Goal: Task Accomplishment & Management: Use online tool/utility

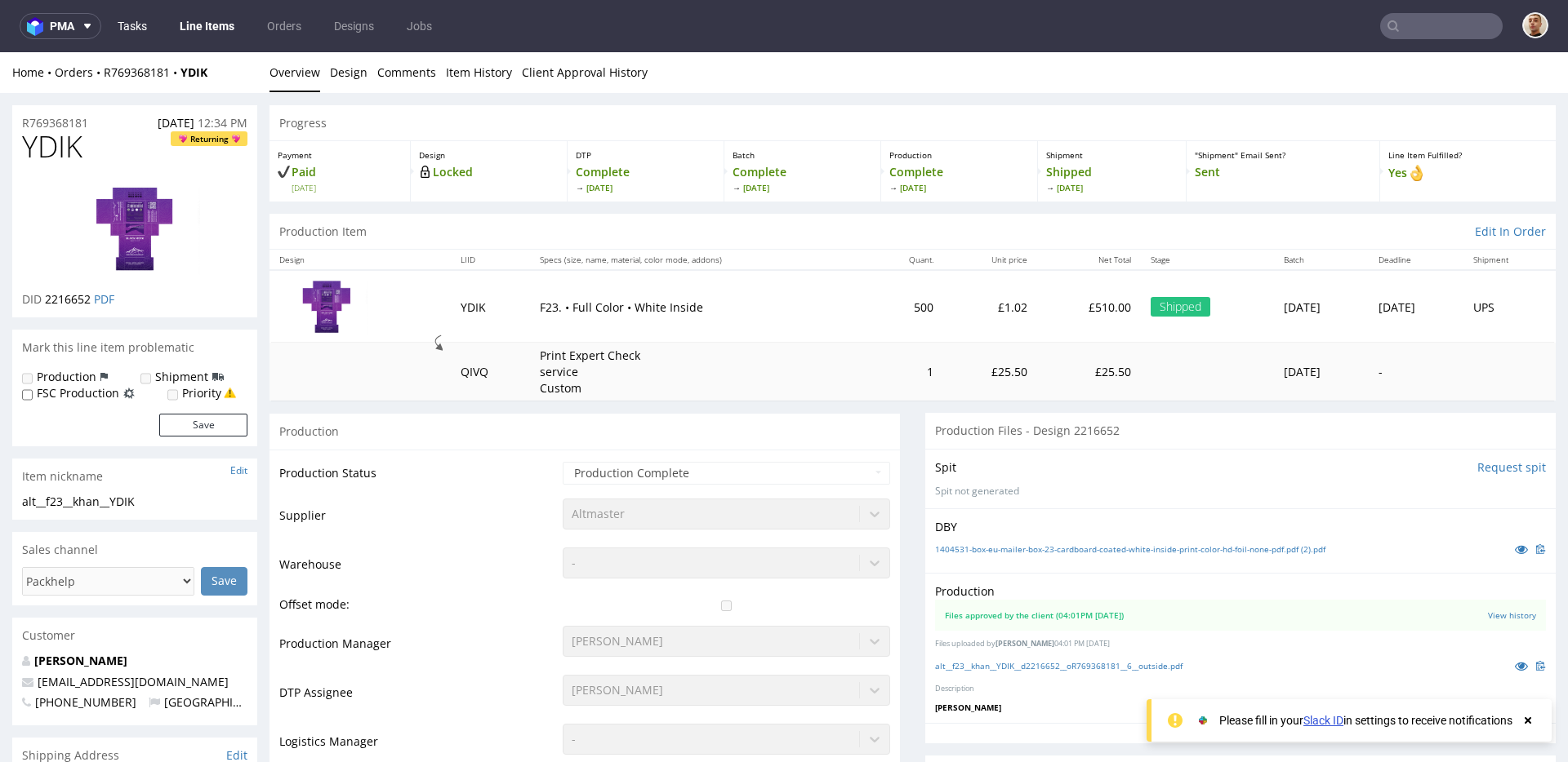
click at [148, 18] on link "Tasks" at bounding box center [133, 26] width 49 height 26
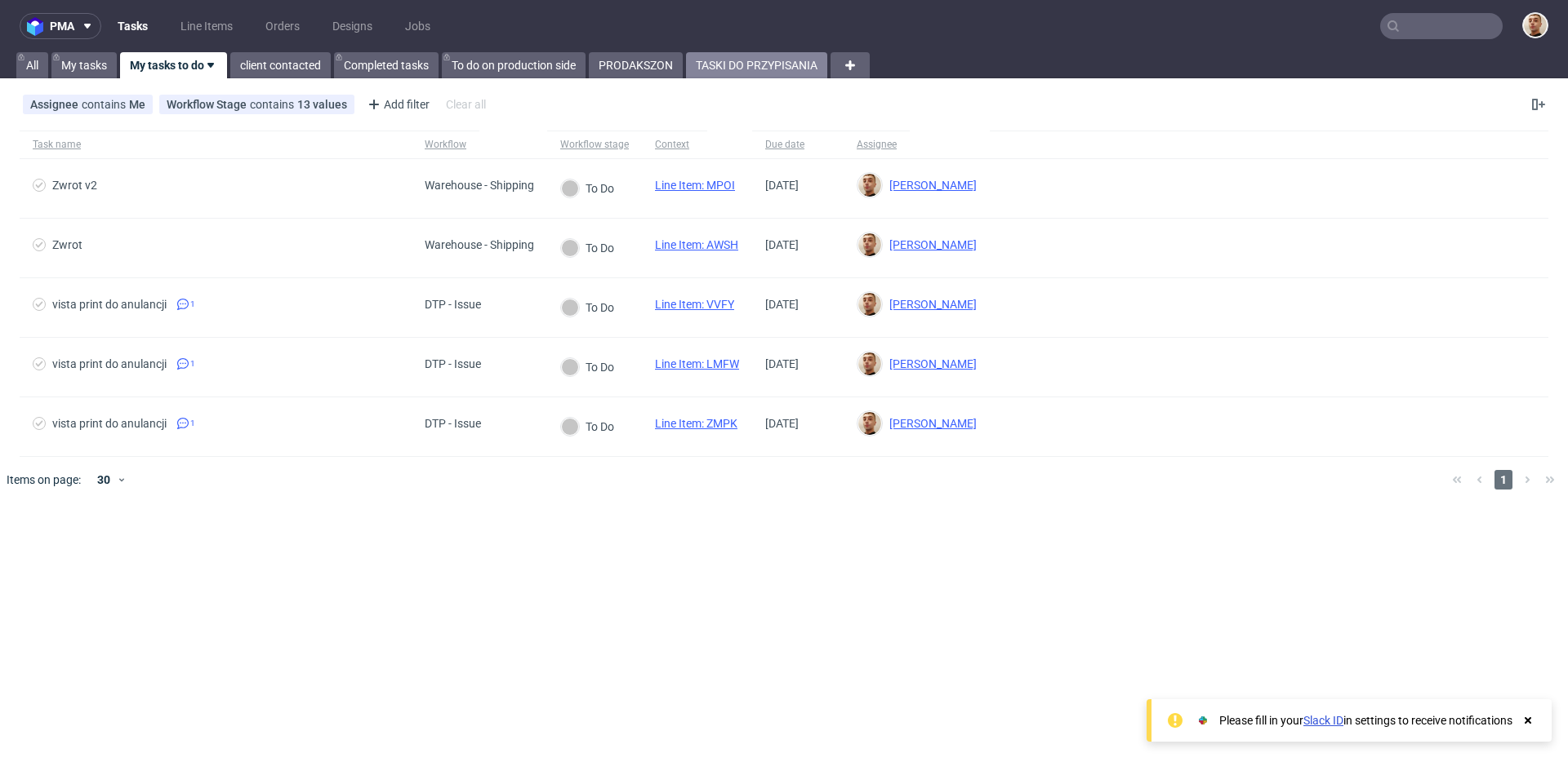
click at [772, 68] on link "TASKI DO PRZYPISANIA" at bounding box center [757, 66] width 141 height 26
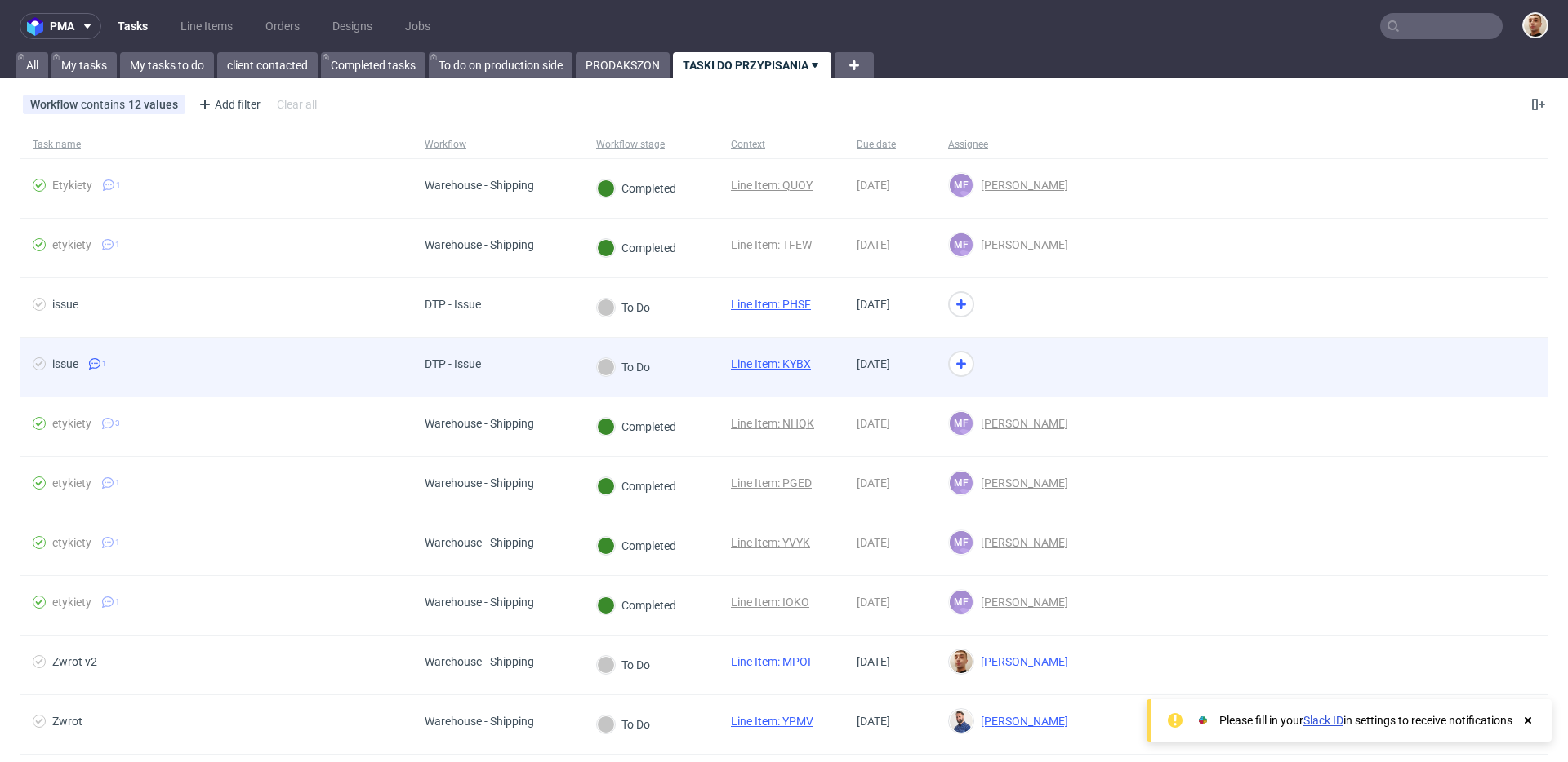
click at [522, 350] on div "DTP - Issue" at bounding box center [497, 367] width 171 height 59
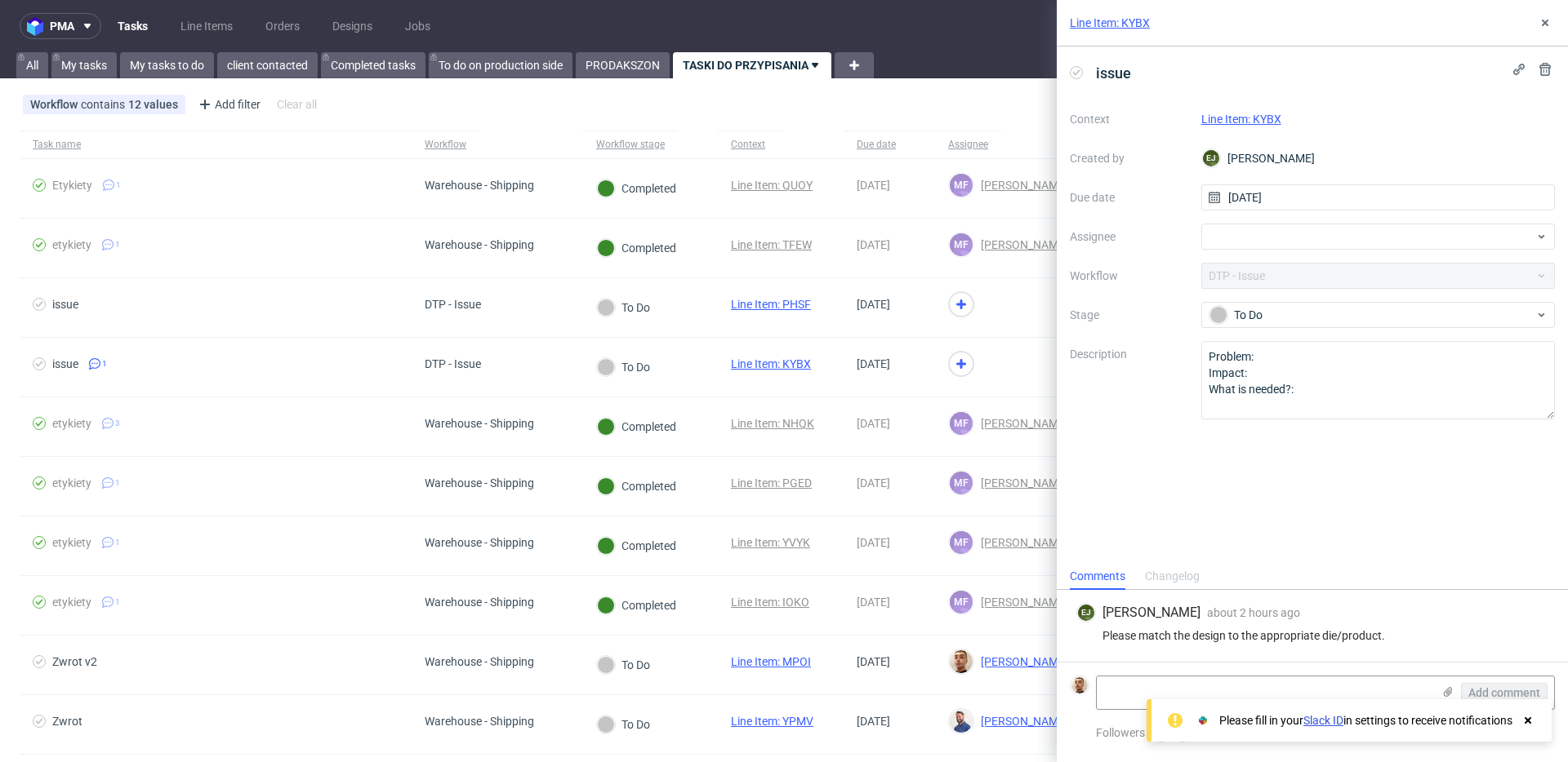
click at [1251, 124] on link "Line Item: KYBX" at bounding box center [1241, 119] width 80 height 13
click at [1254, 236] on div at bounding box center [1378, 237] width 354 height 26
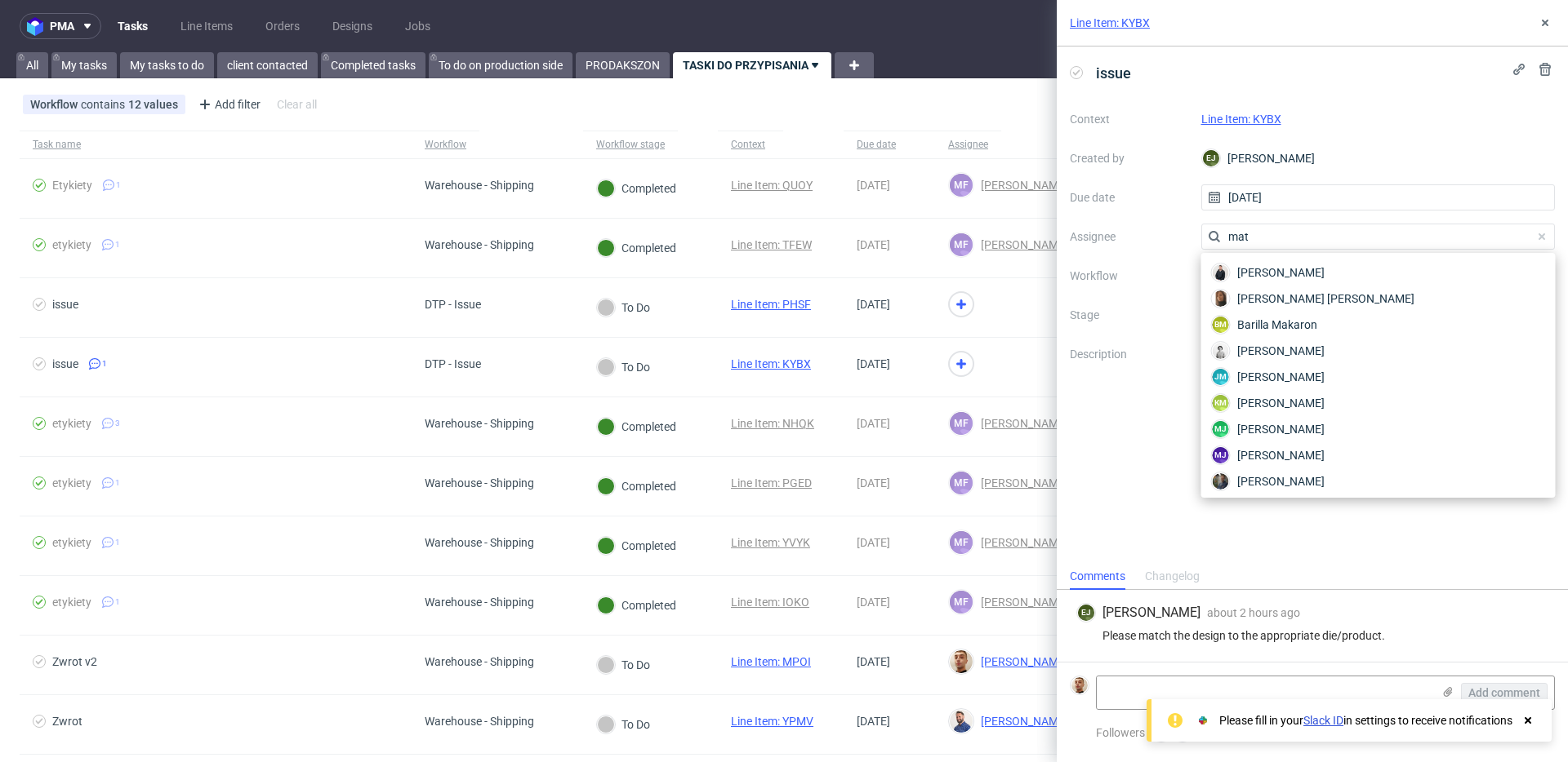
type input "matt"
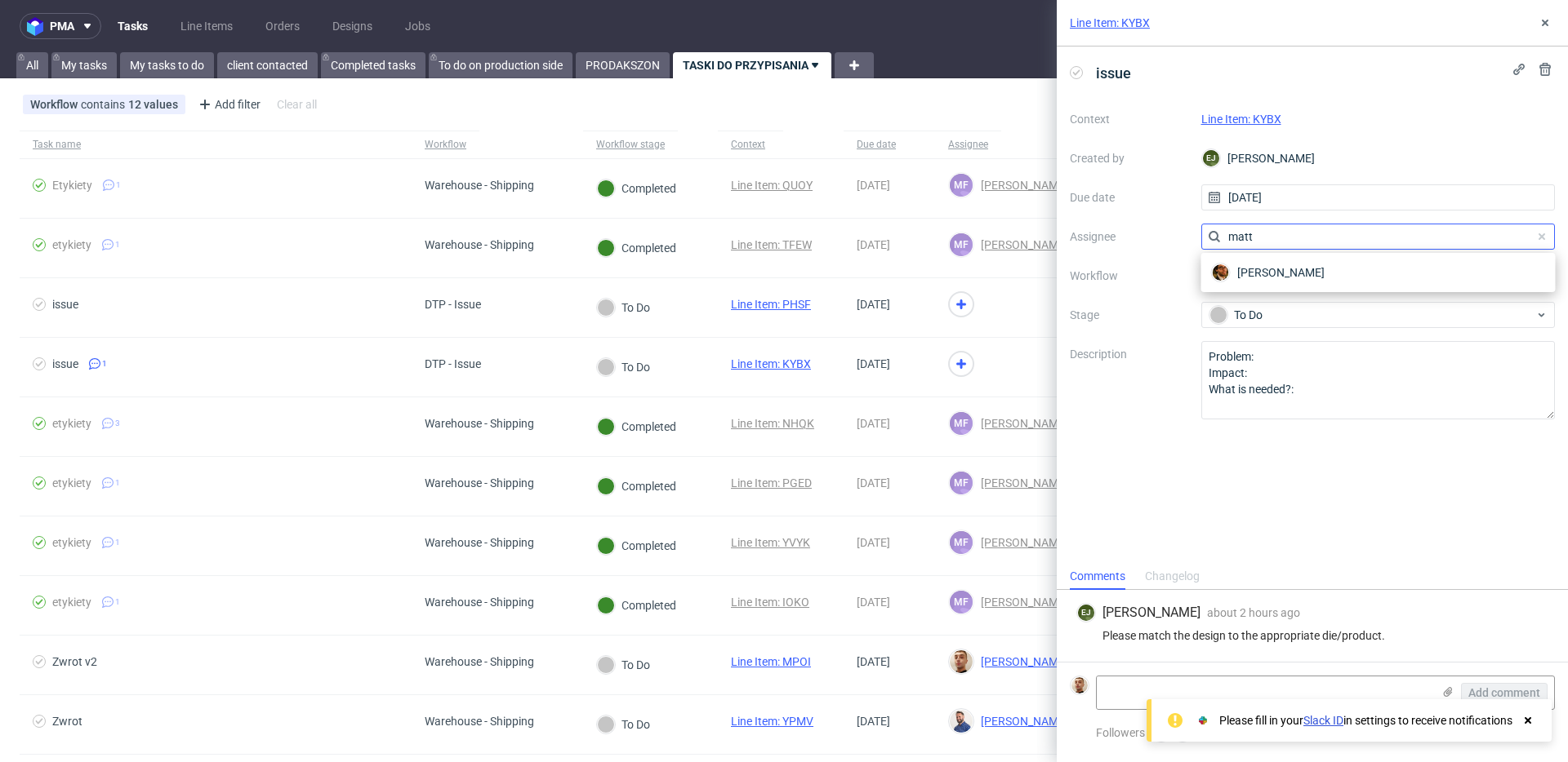
click at [1259, 239] on input "matt" at bounding box center [1378, 237] width 354 height 26
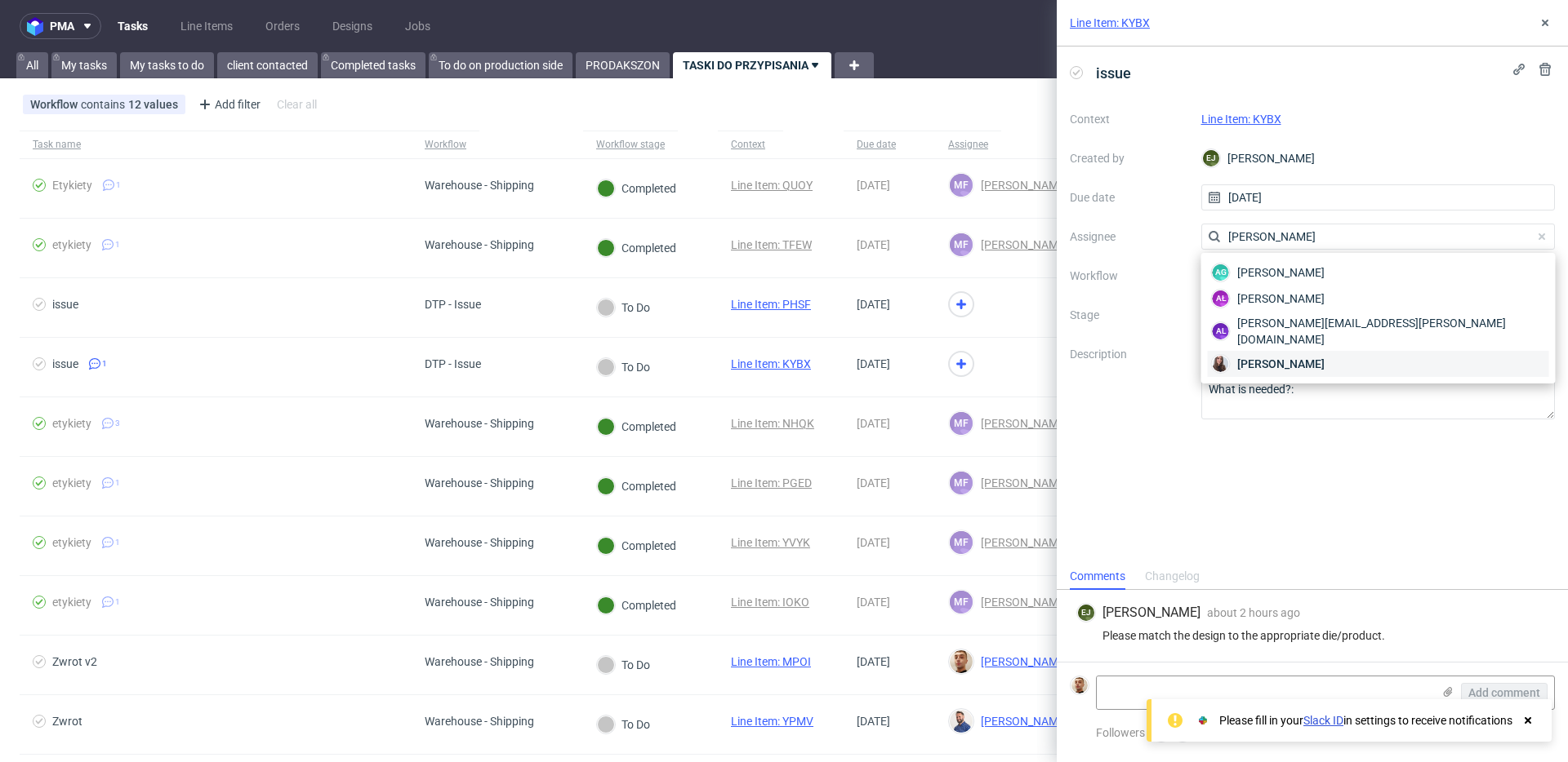
type input "sandra"
click at [1248, 356] on span "Sandra Beśka" at bounding box center [1280, 364] width 87 height 16
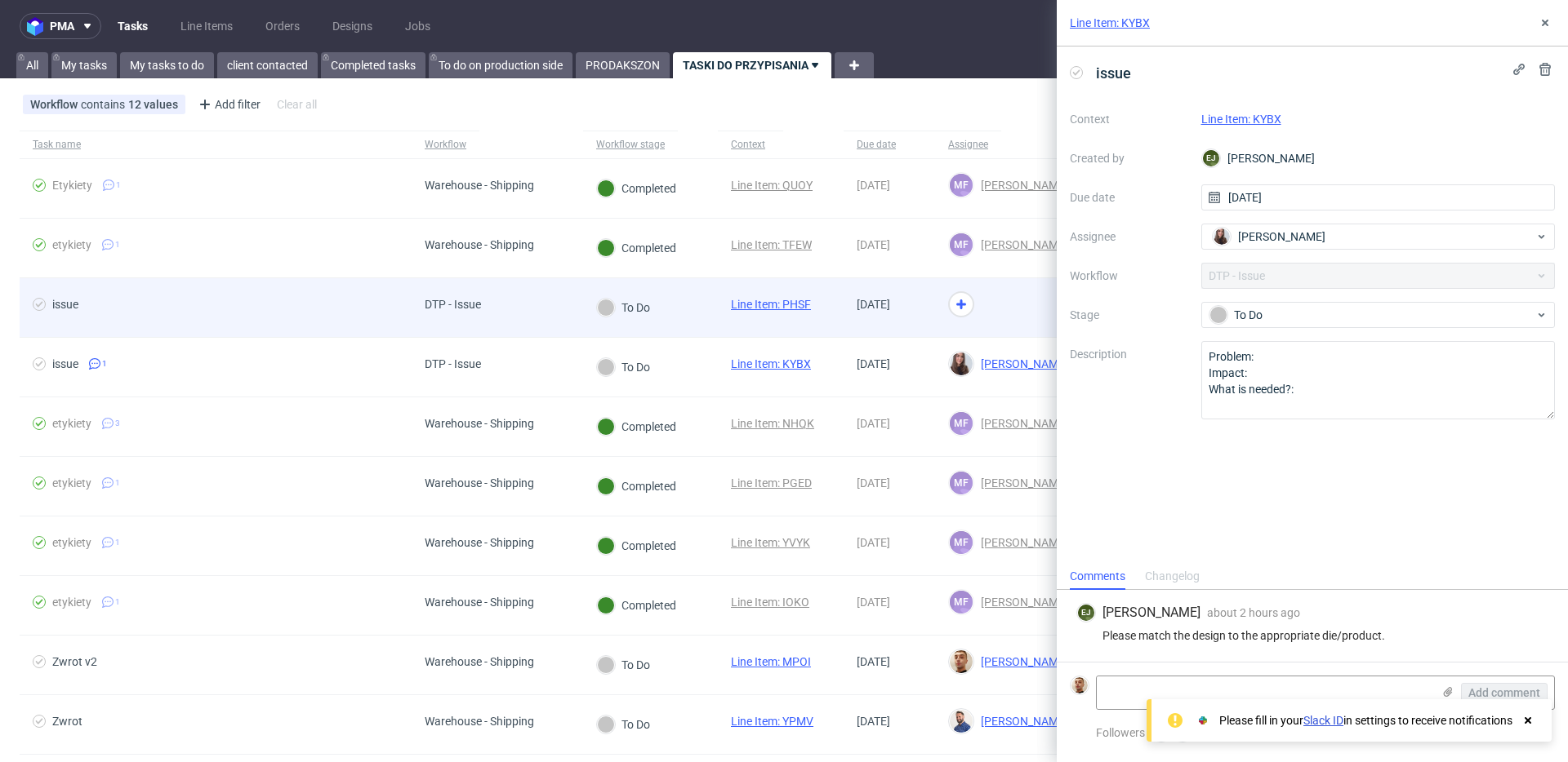
click at [1015, 322] on div at bounding box center [1007, 307] width 146 height 59
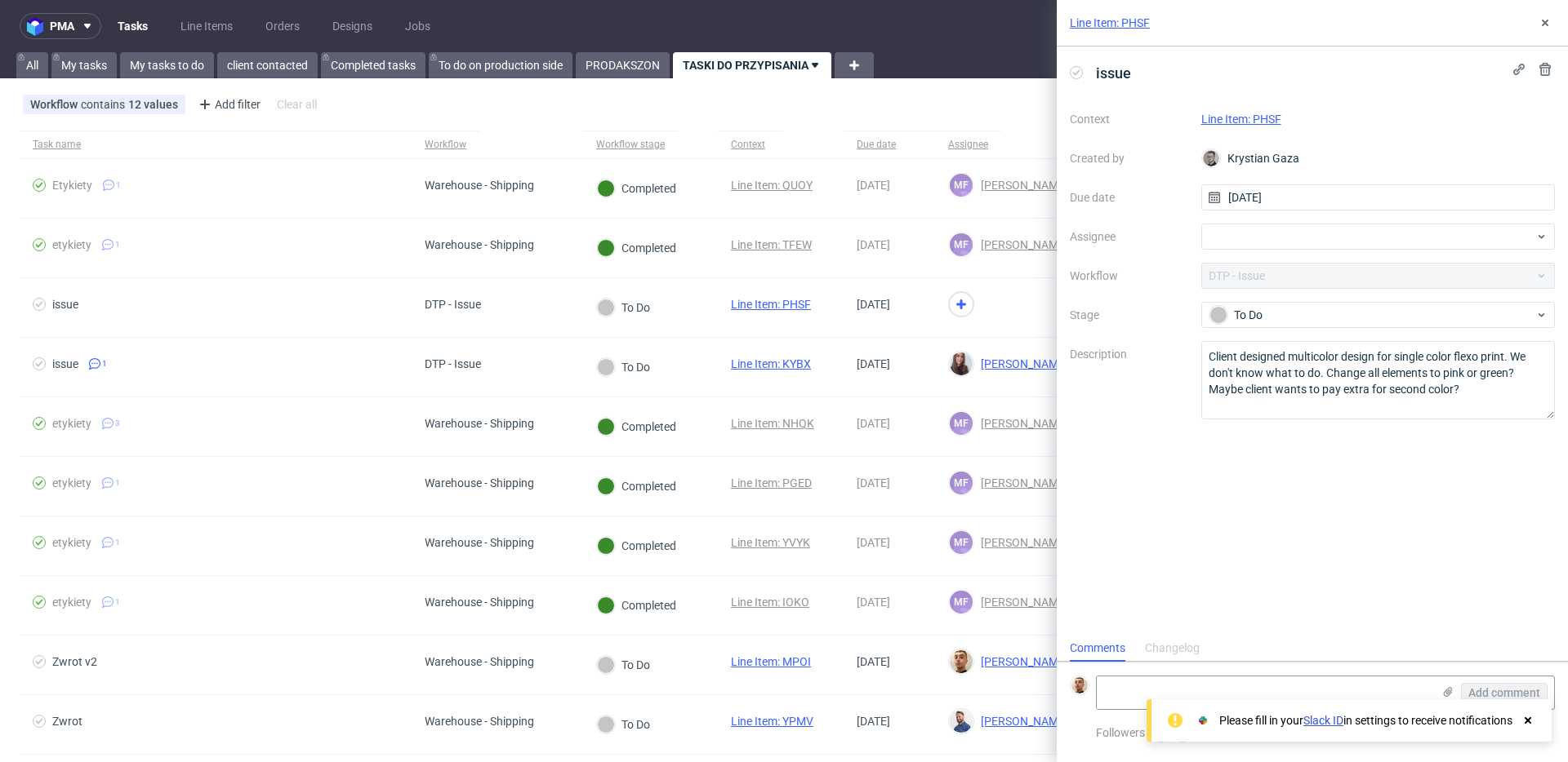
scroll to position [13, 0]
click at [1235, 120] on link "Line Item: PHSF" at bounding box center [1241, 119] width 80 height 13
click at [1219, 244] on div at bounding box center [1378, 237] width 354 height 26
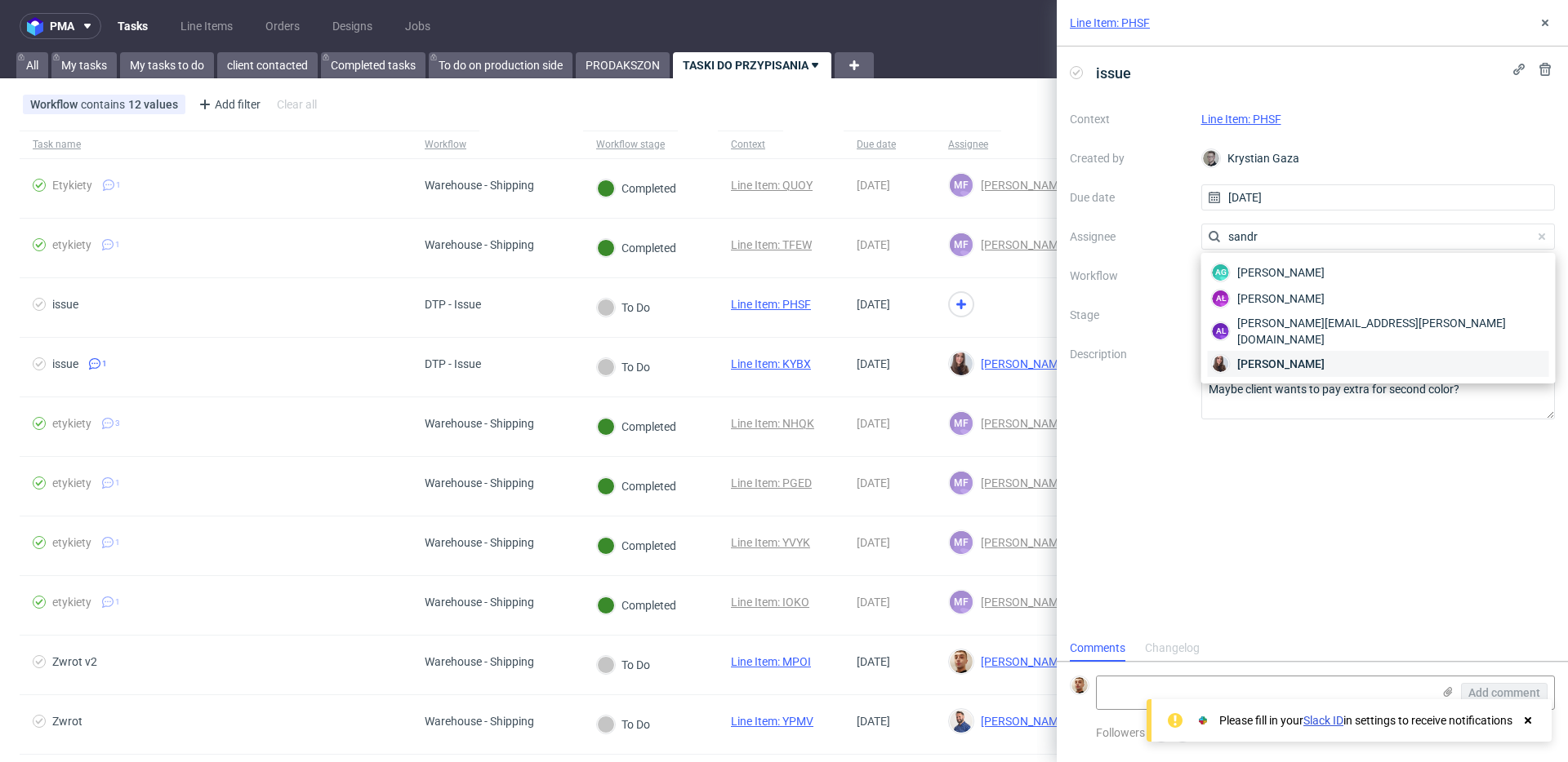
type input "sandr"
click at [1237, 356] on span "Sandra Beśka" at bounding box center [1280, 364] width 87 height 16
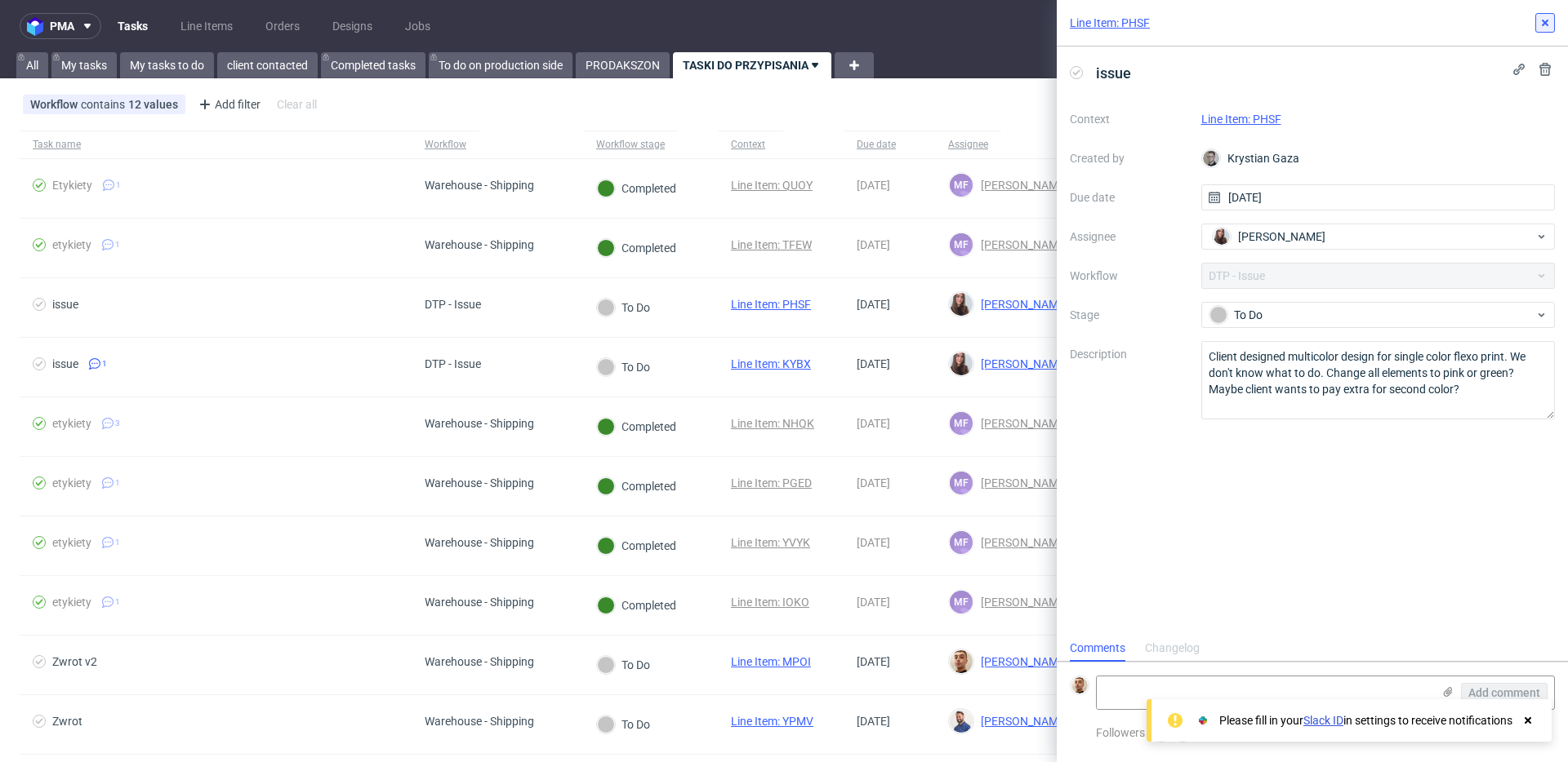
click at [1544, 26] on icon at bounding box center [1544, 23] width 13 height 13
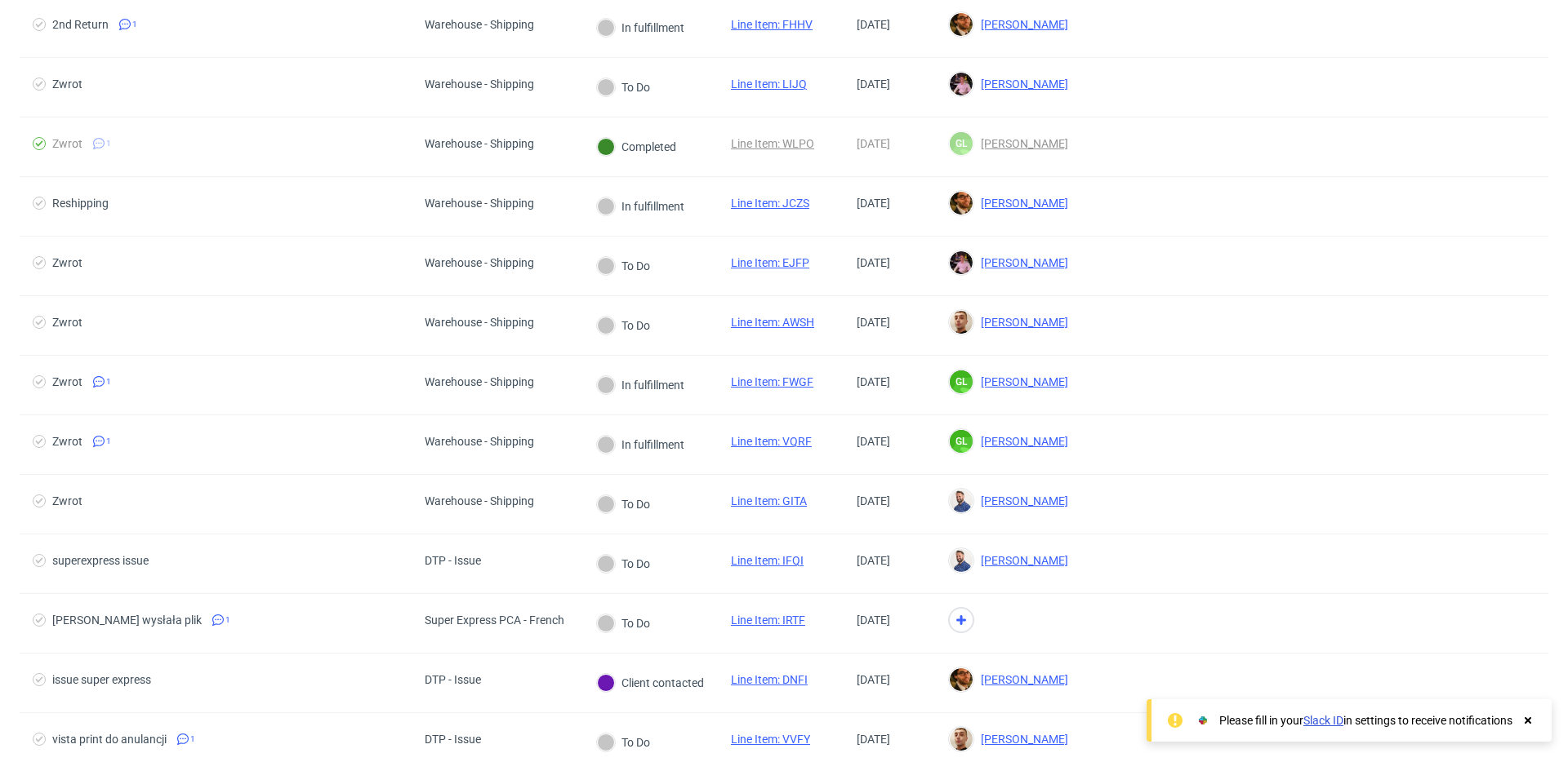
scroll to position [828, 0]
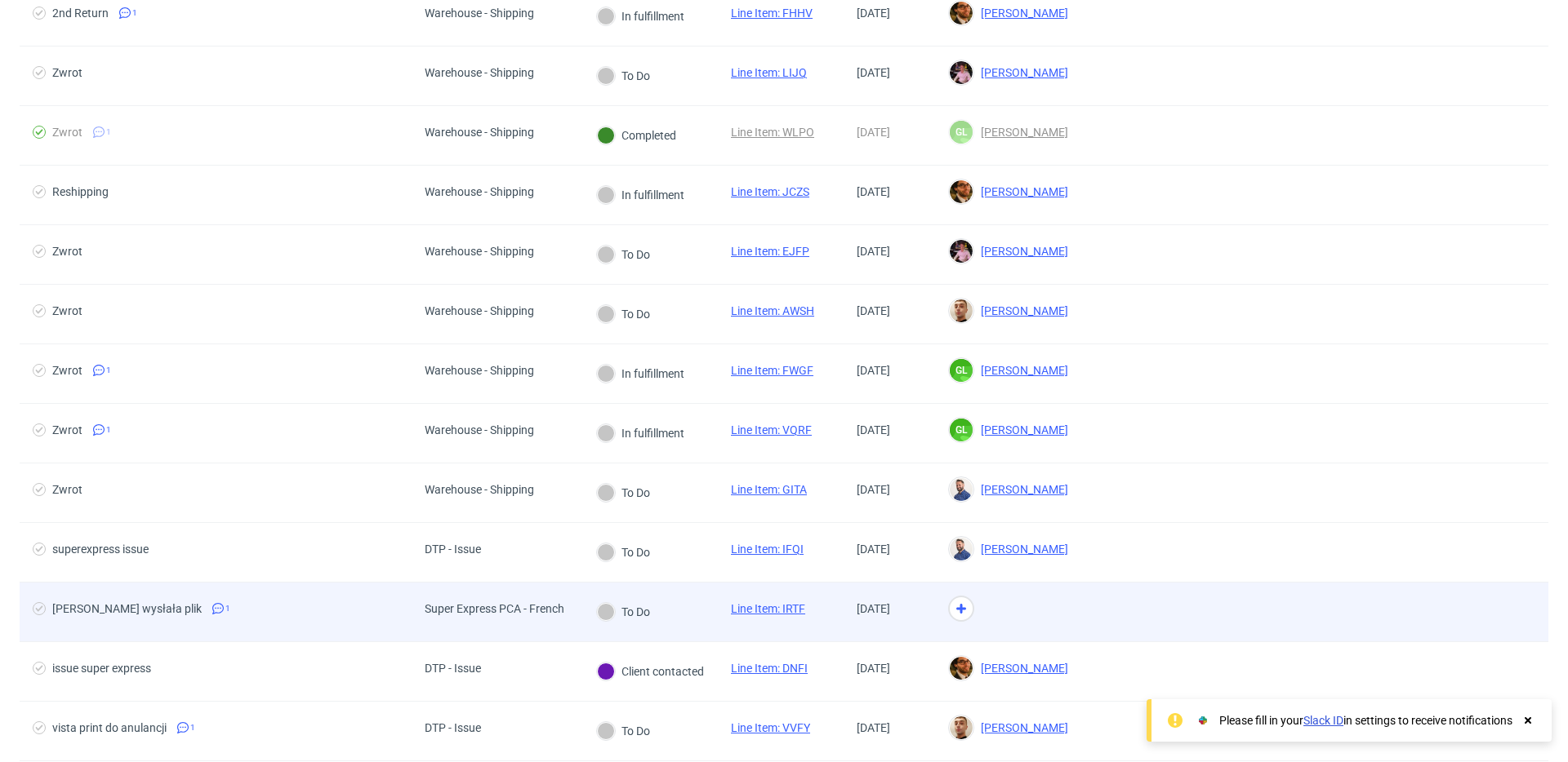
click at [522, 626] on div "Super Express PCA - French" at bounding box center [494, 612] width 165 height 59
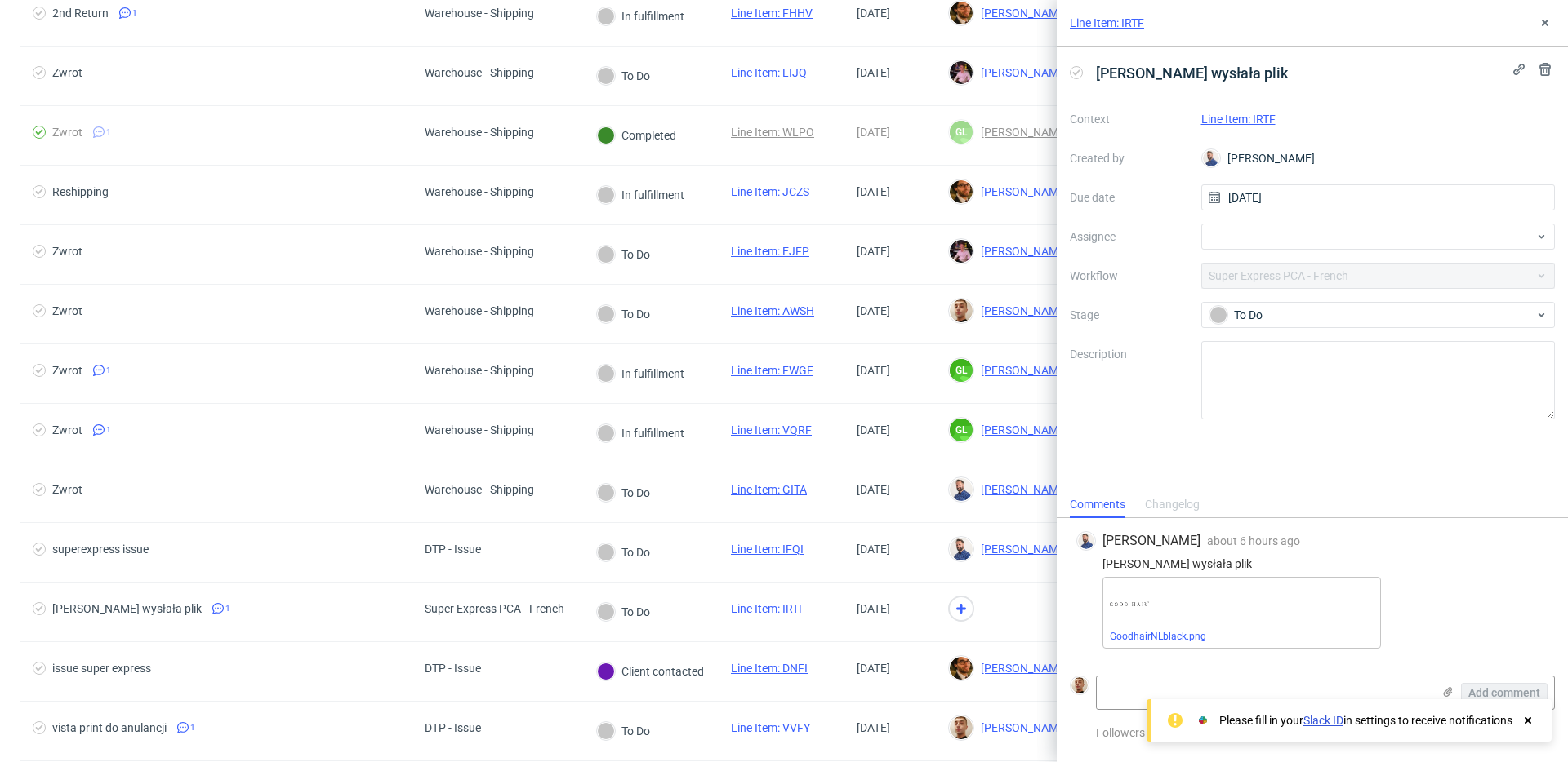
click at [1252, 123] on link "Line Item: IRTF" at bounding box center [1238, 119] width 74 height 13
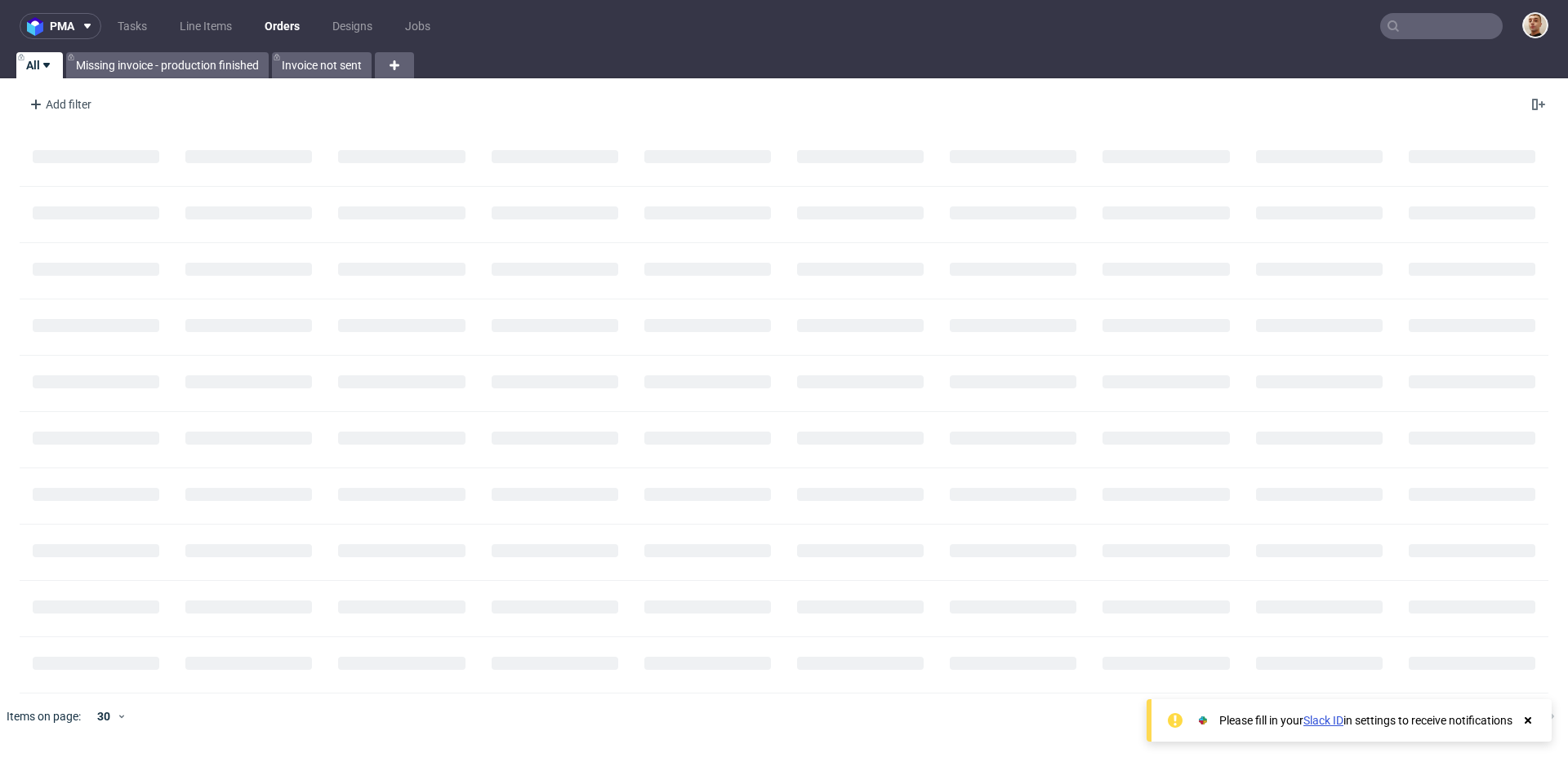
click at [1450, 15] on input "text" at bounding box center [1441, 26] width 122 height 26
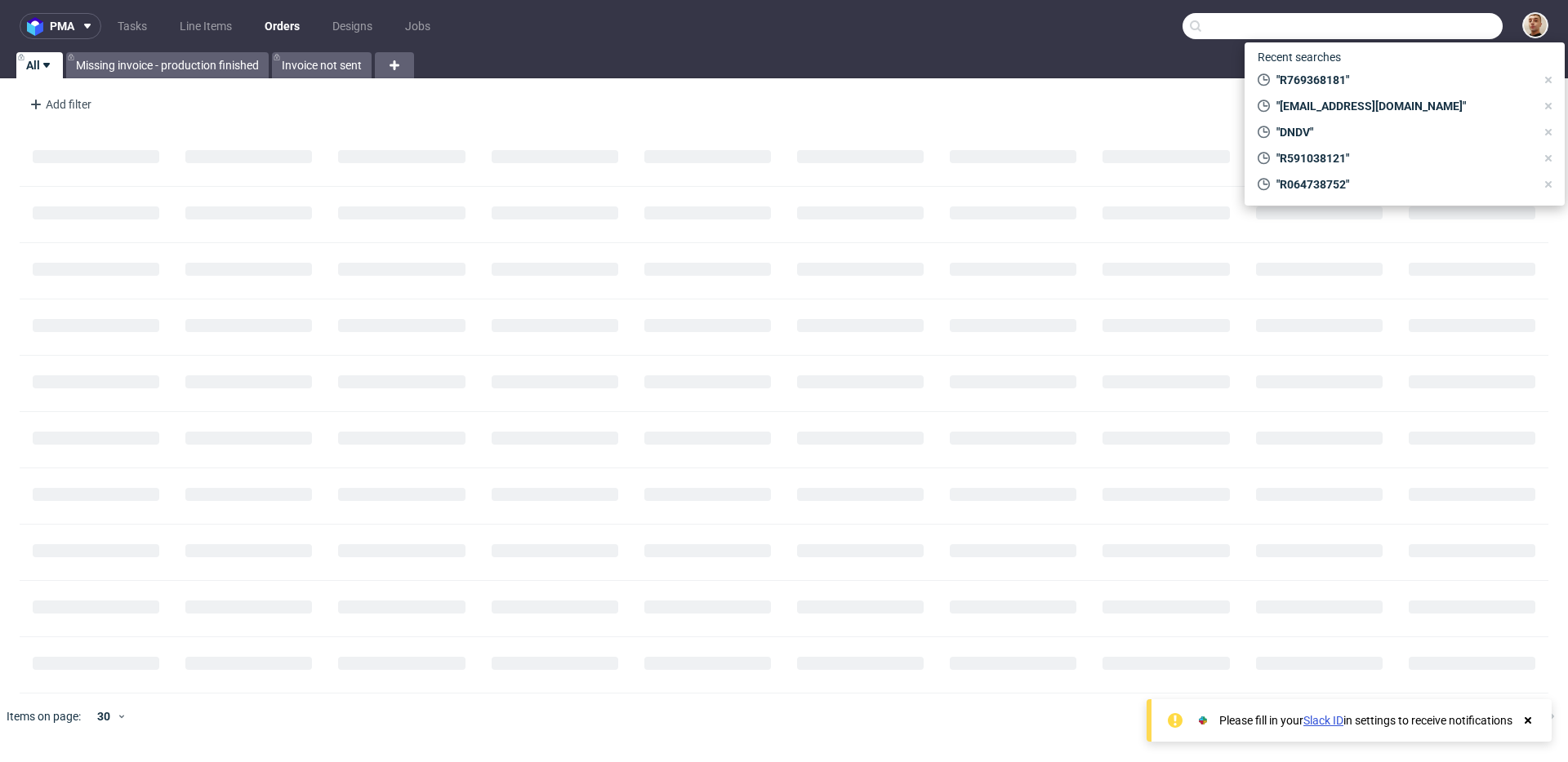
paste input "EZHL"
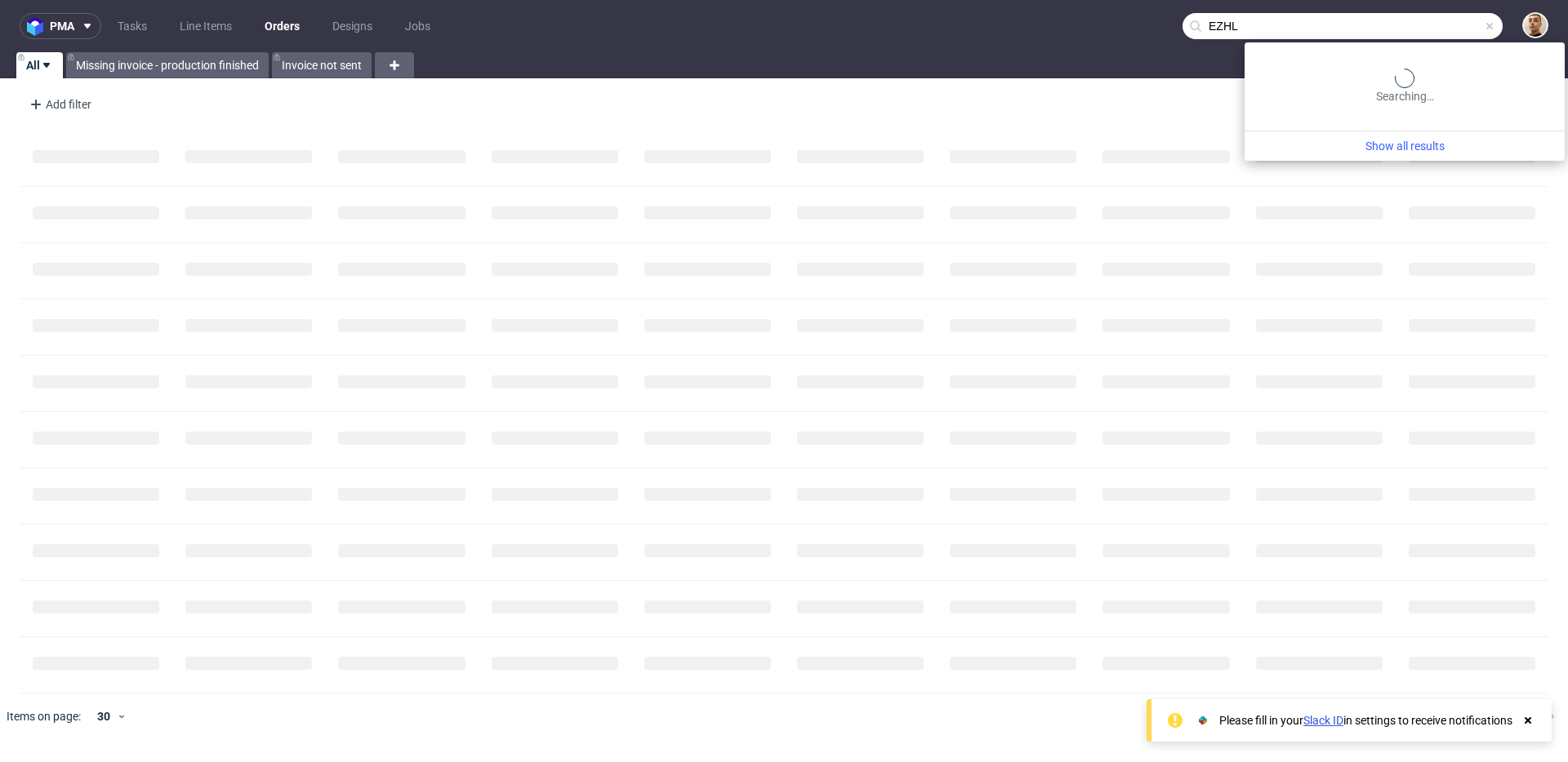
type input "EZHL"
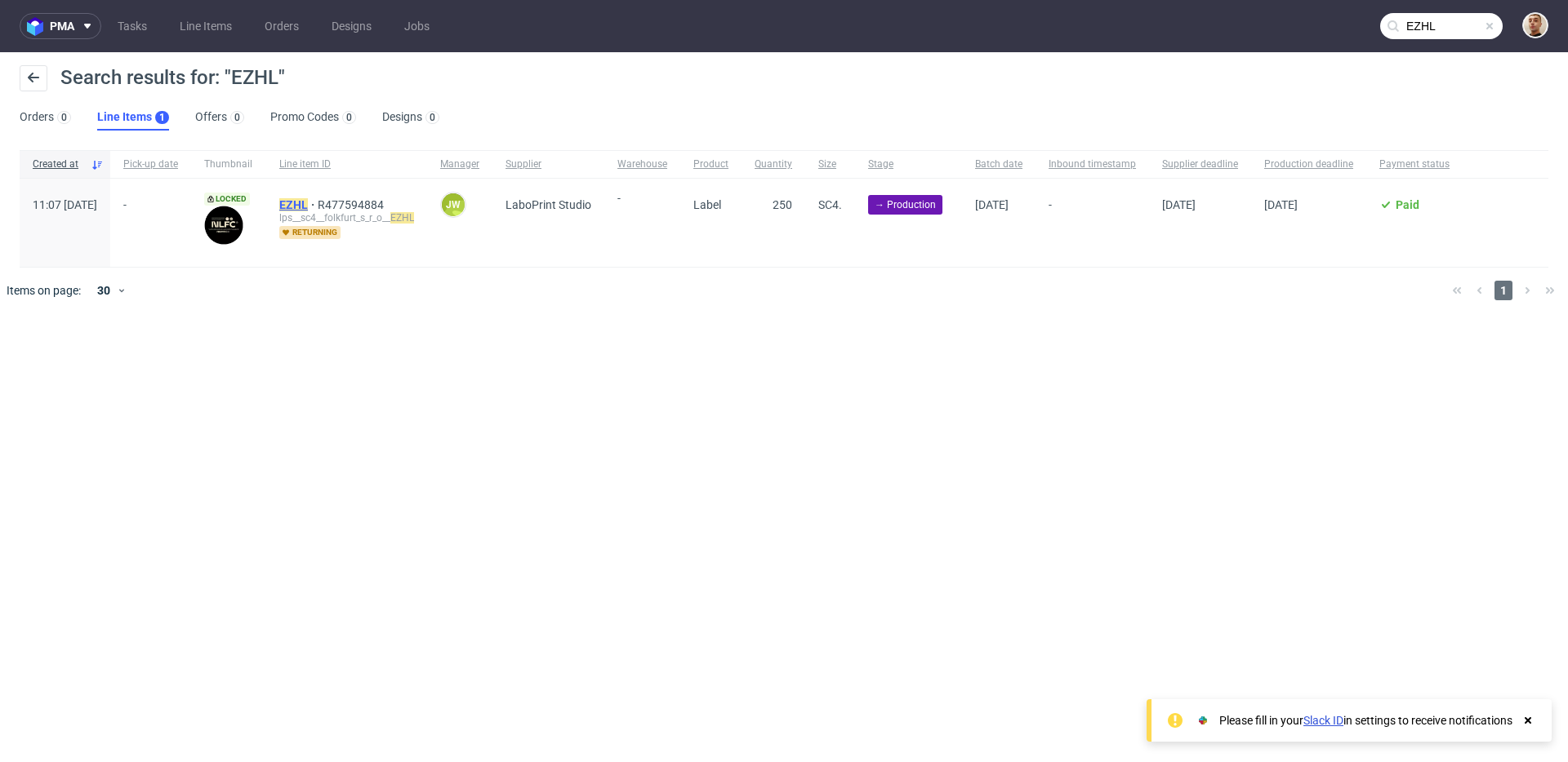
click at [307, 202] on mark "EZHL" at bounding box center [293, 205] width 28 height 13
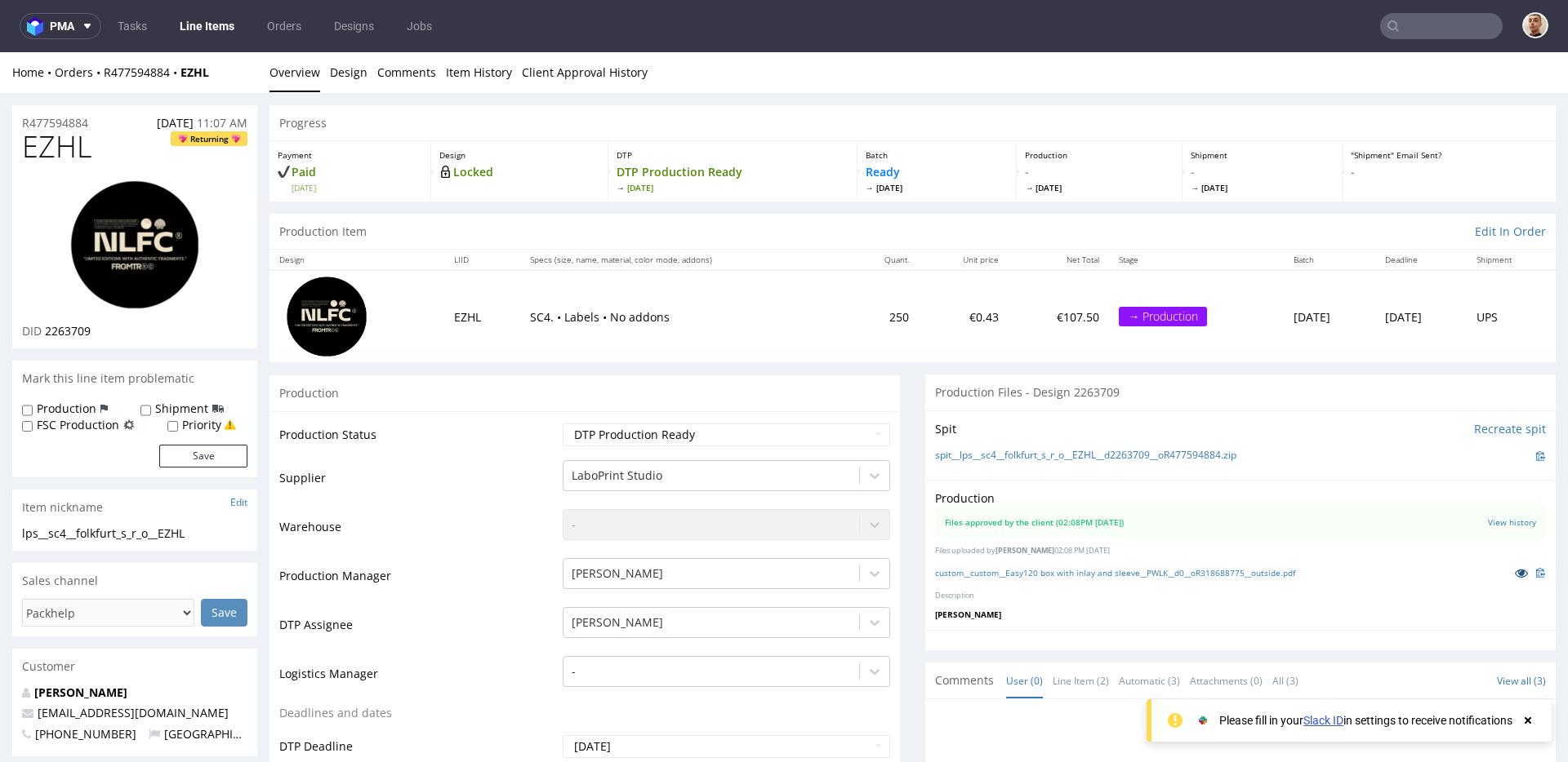
click at [1514, 570] on icon at bounding box center [1521, 573] width 13 height 11
click at [618, 431] on select "Waiting for Artwork Waiting for Diecut Waiting for Mockup Waiting for DTP Waiti…" at bounding box center [726, 435] width 327 height 23
select select "back_for_dtp"
click at [562, 424] on select "Waiting for Artwork Waiting for Diecut Waiting for Mockup Waiting for DTP Waiti…" at bounding box center [726, 435] width 327 height 23
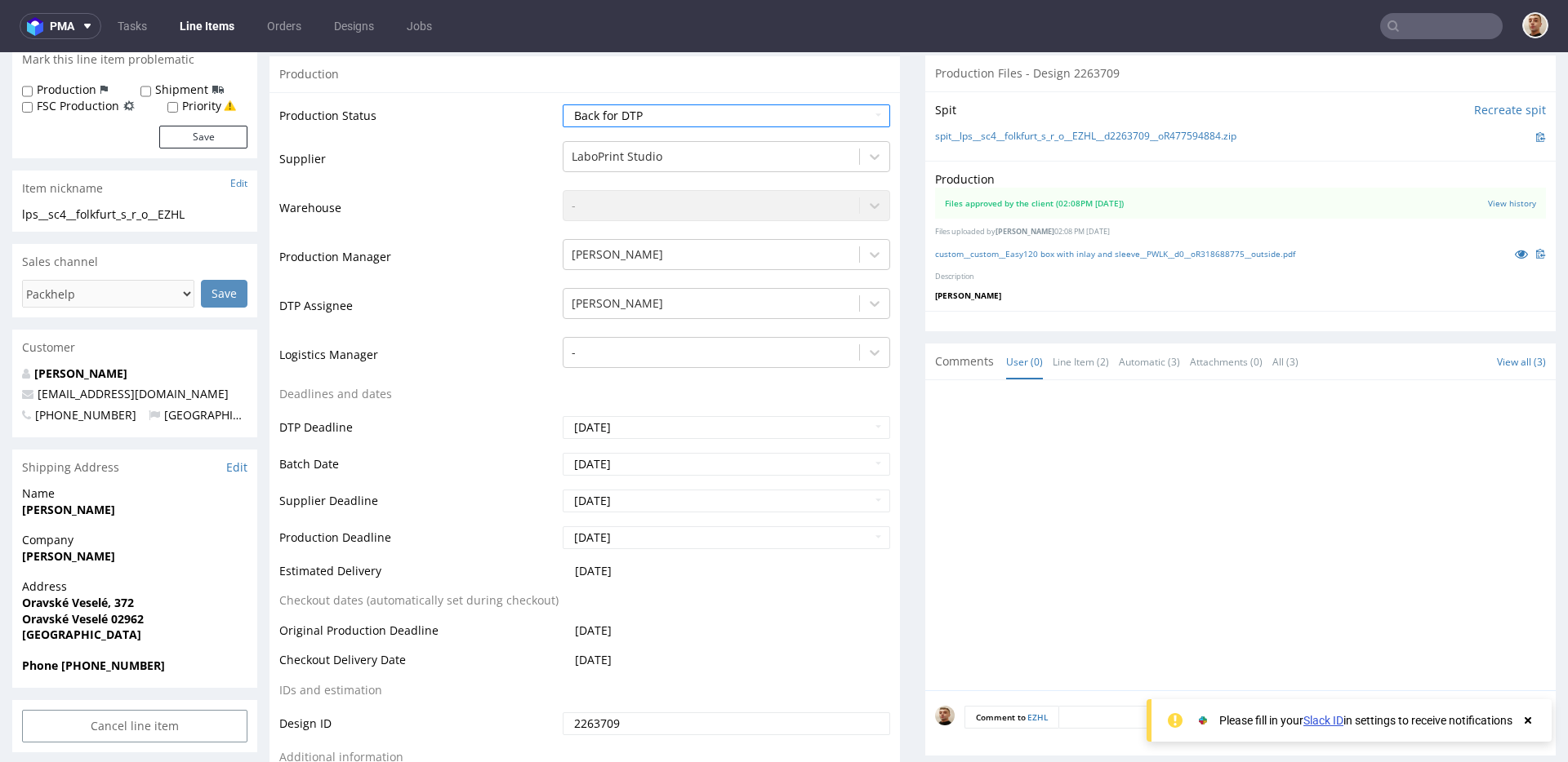
scroll to position [469, 0]
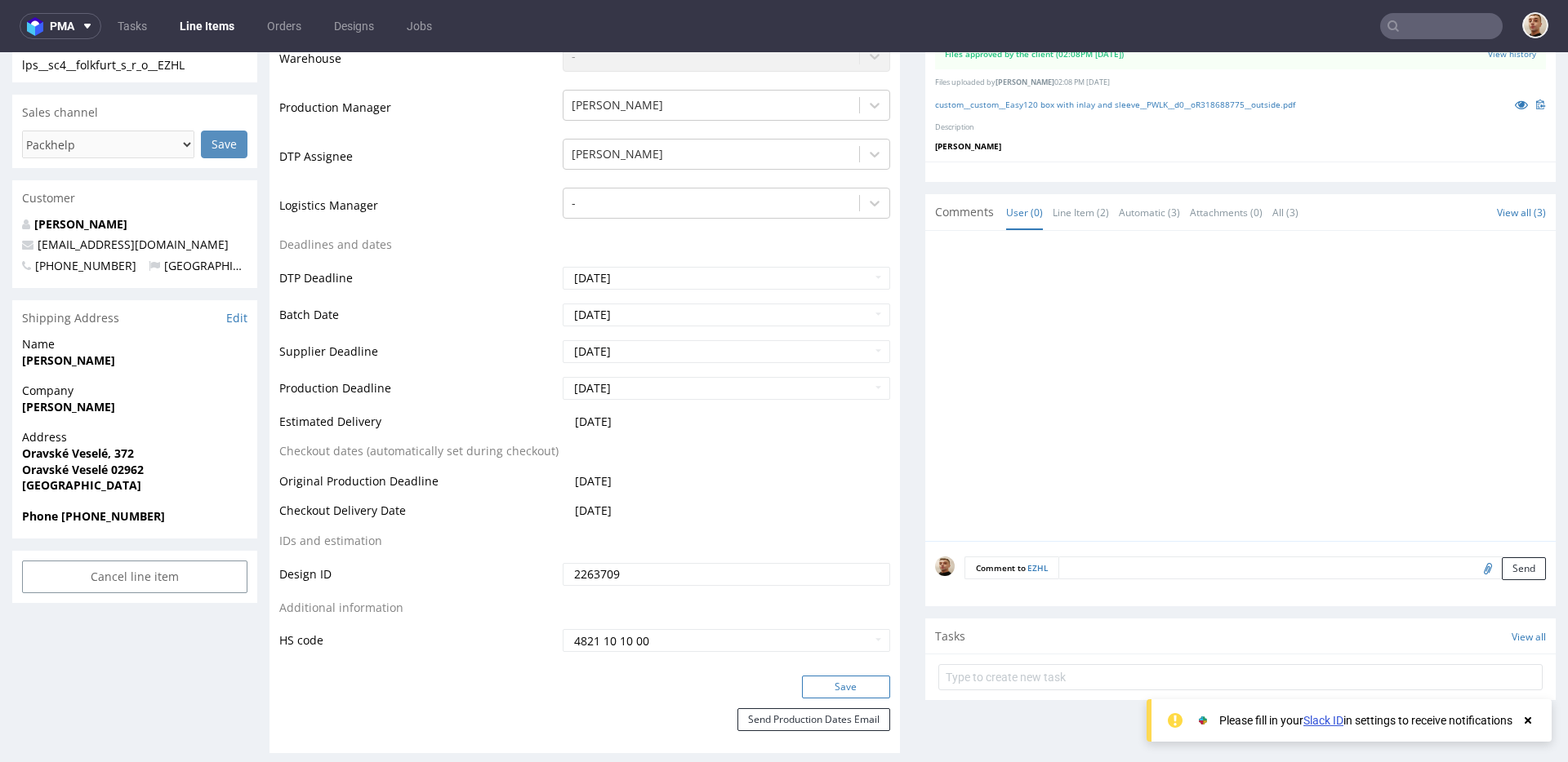
click at [811, 685] on button "Save" at bounding box center [846, 687] width 88 height 23
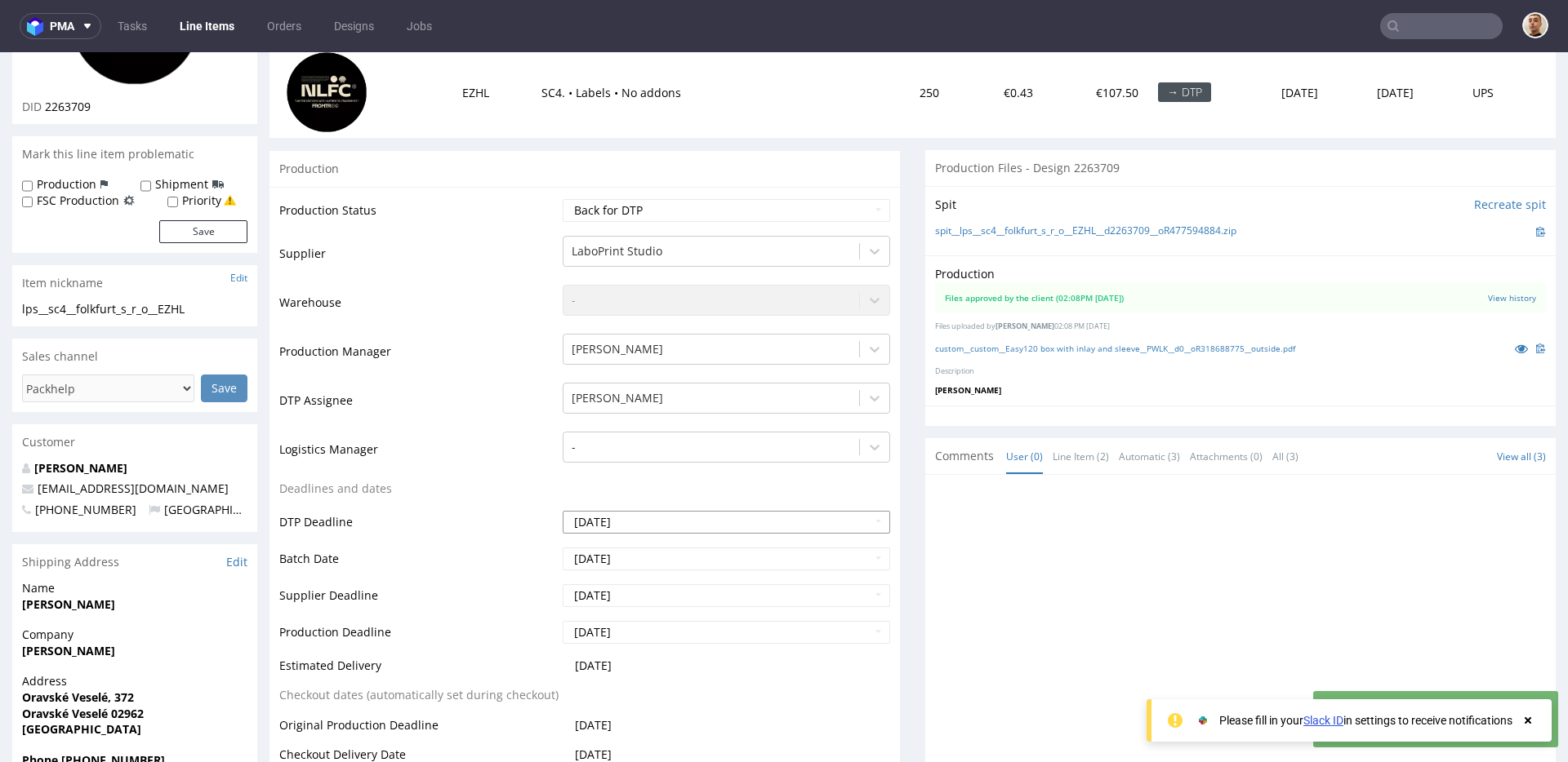
scroll to position [0, 0]
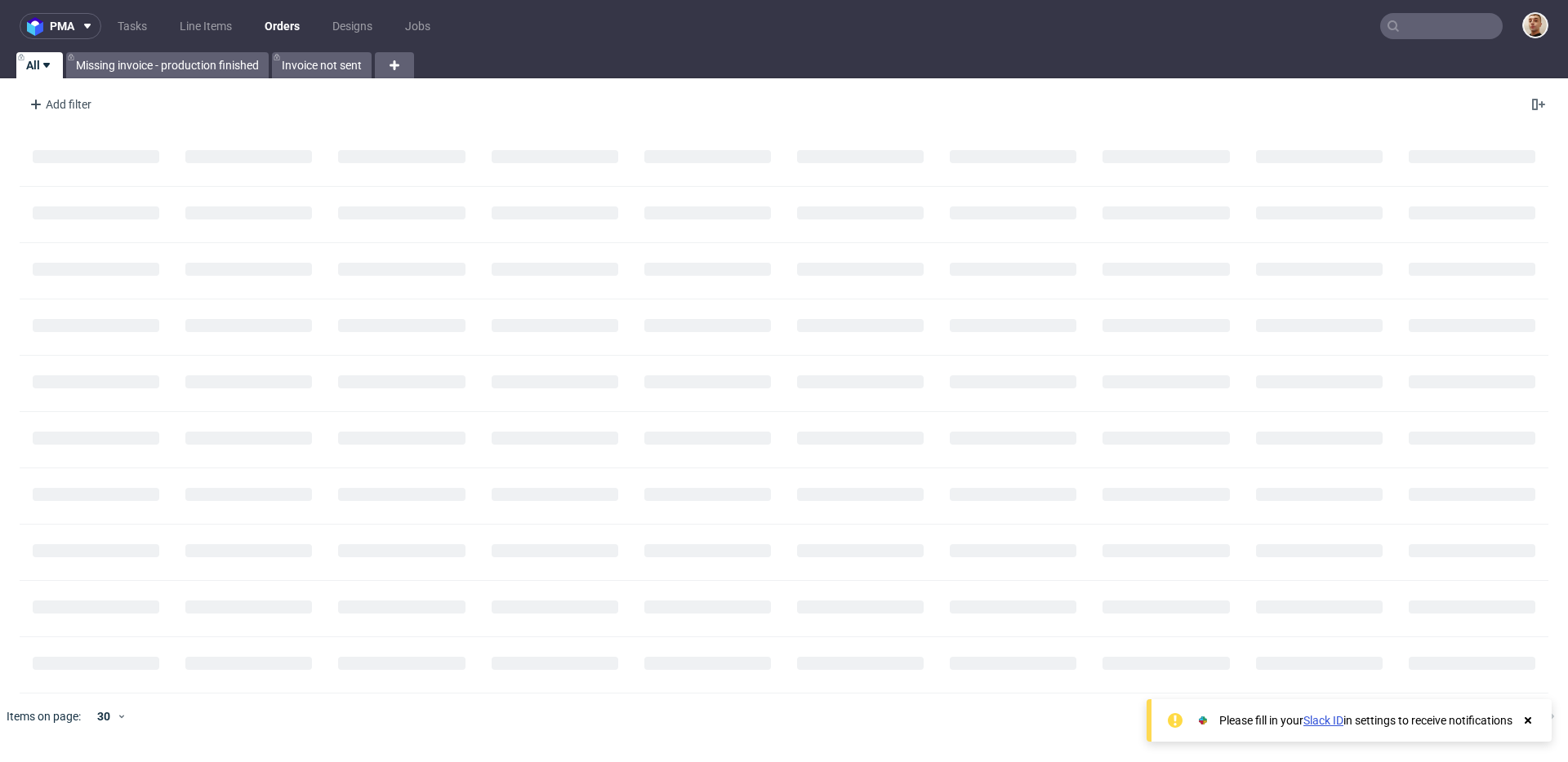
click at [1436, 21] on input "text" at bounding box center [1441, 26] width 122 height 26
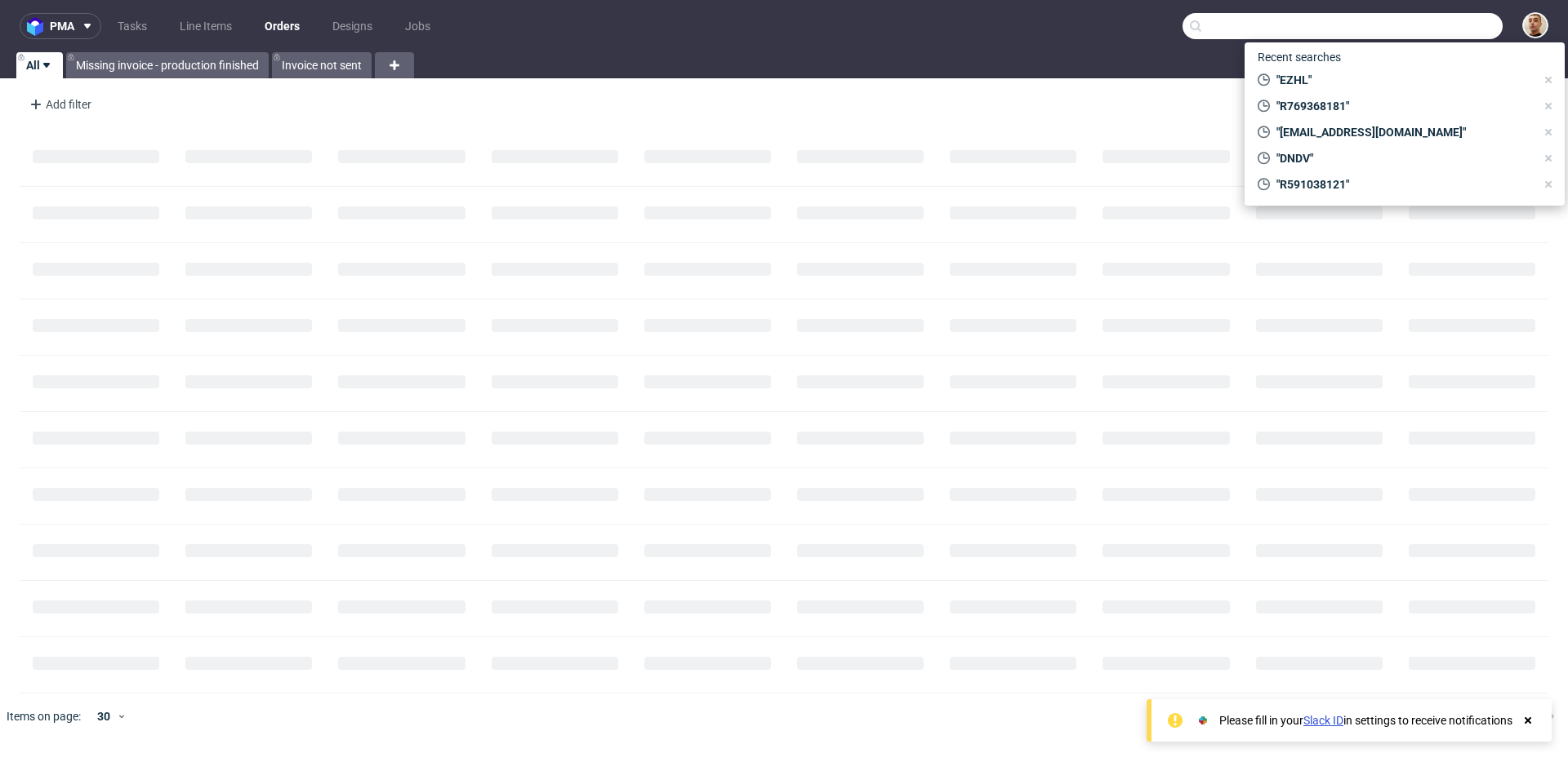
paste input "@ircagroup.com"
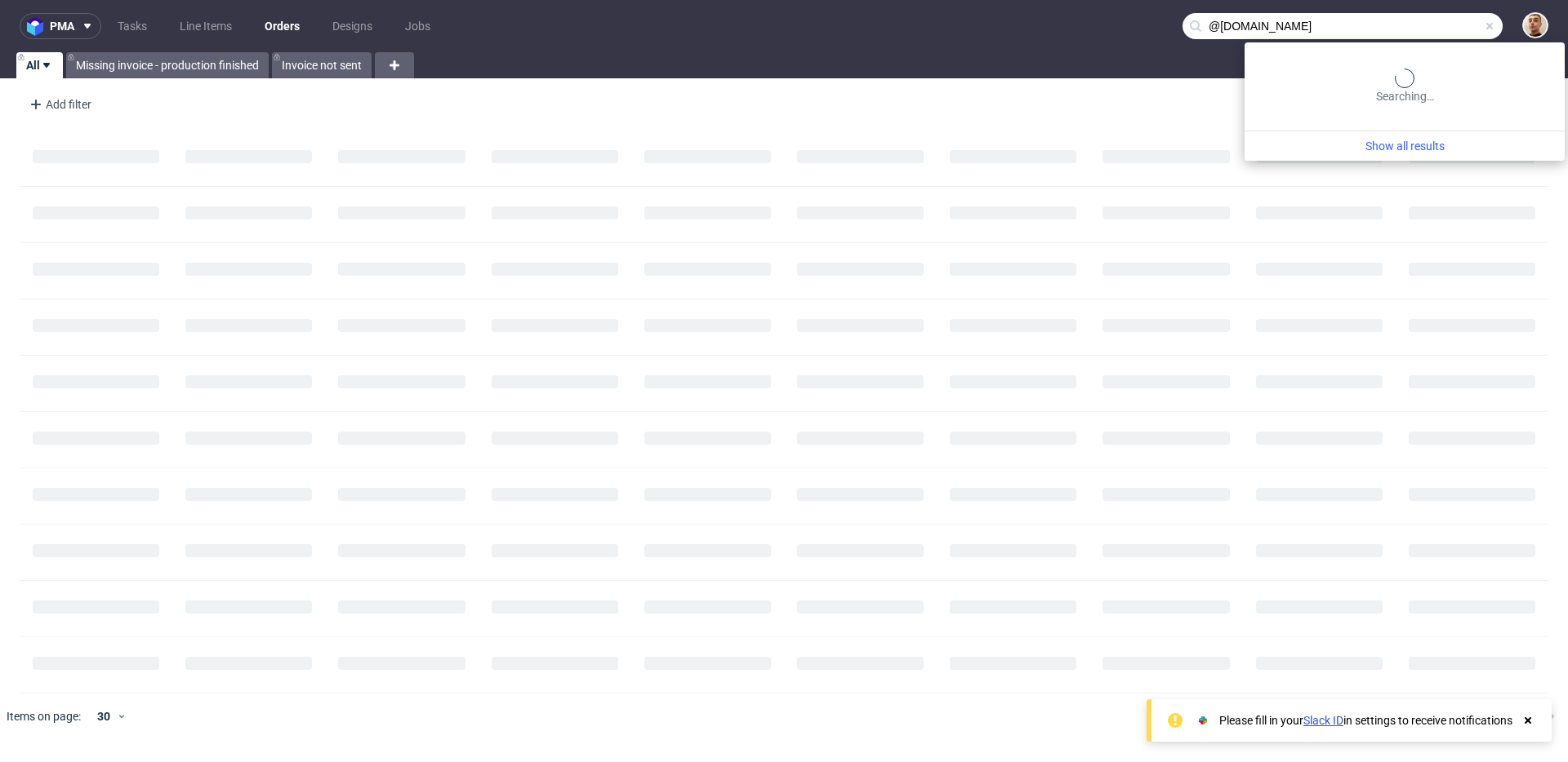
type input "@ircagroup.com"
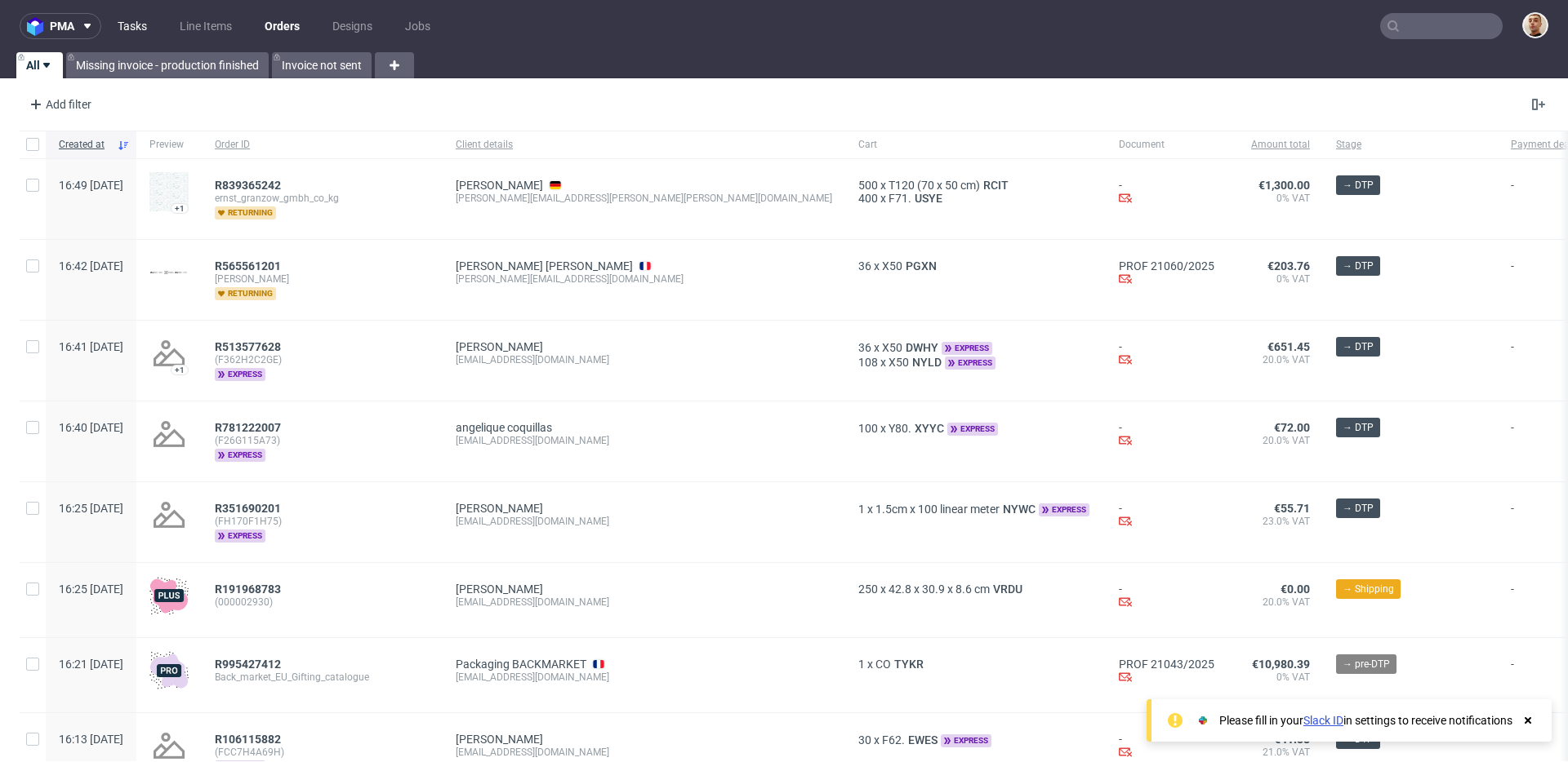
click at [135, 30] on link "Tasks" at bounding box center [133, 26] width 49 height 26
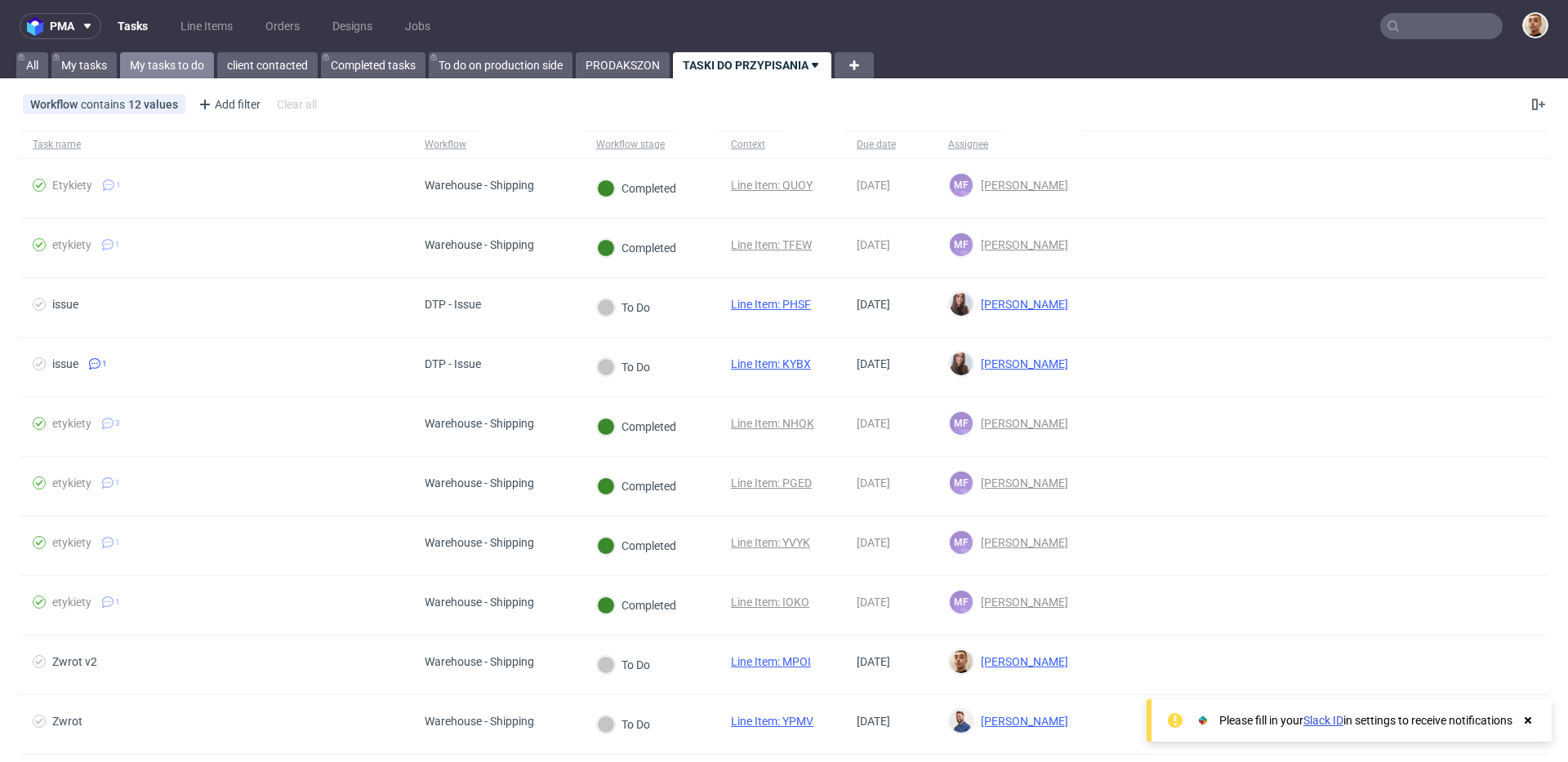
click at [203, 71] on link "My tasks to do" at bounding box center [167, 66] width 94 height 26
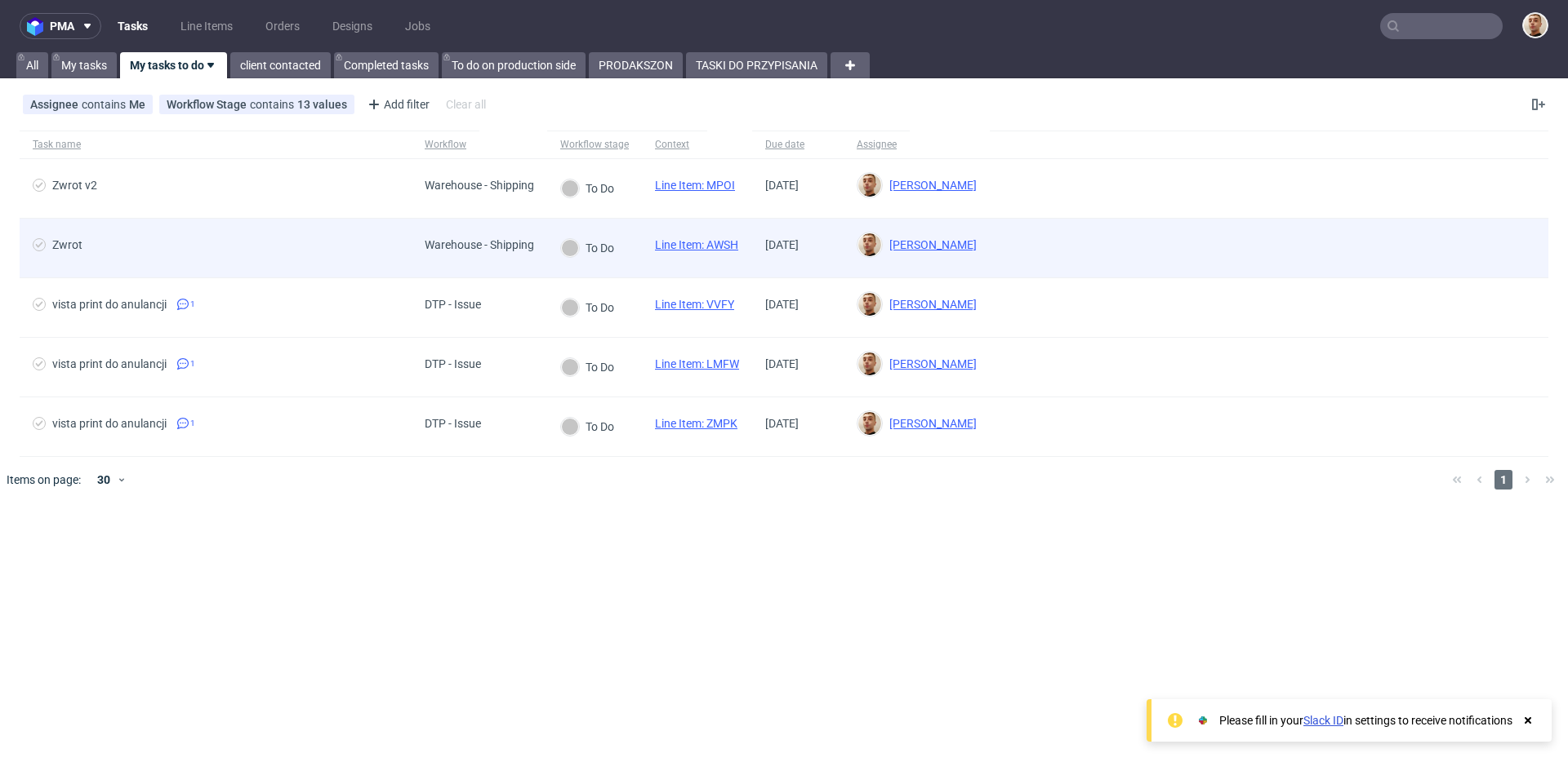
click at [194, 241] on span "Zwrot" at bounding box center [215, 248] width 366 height 20
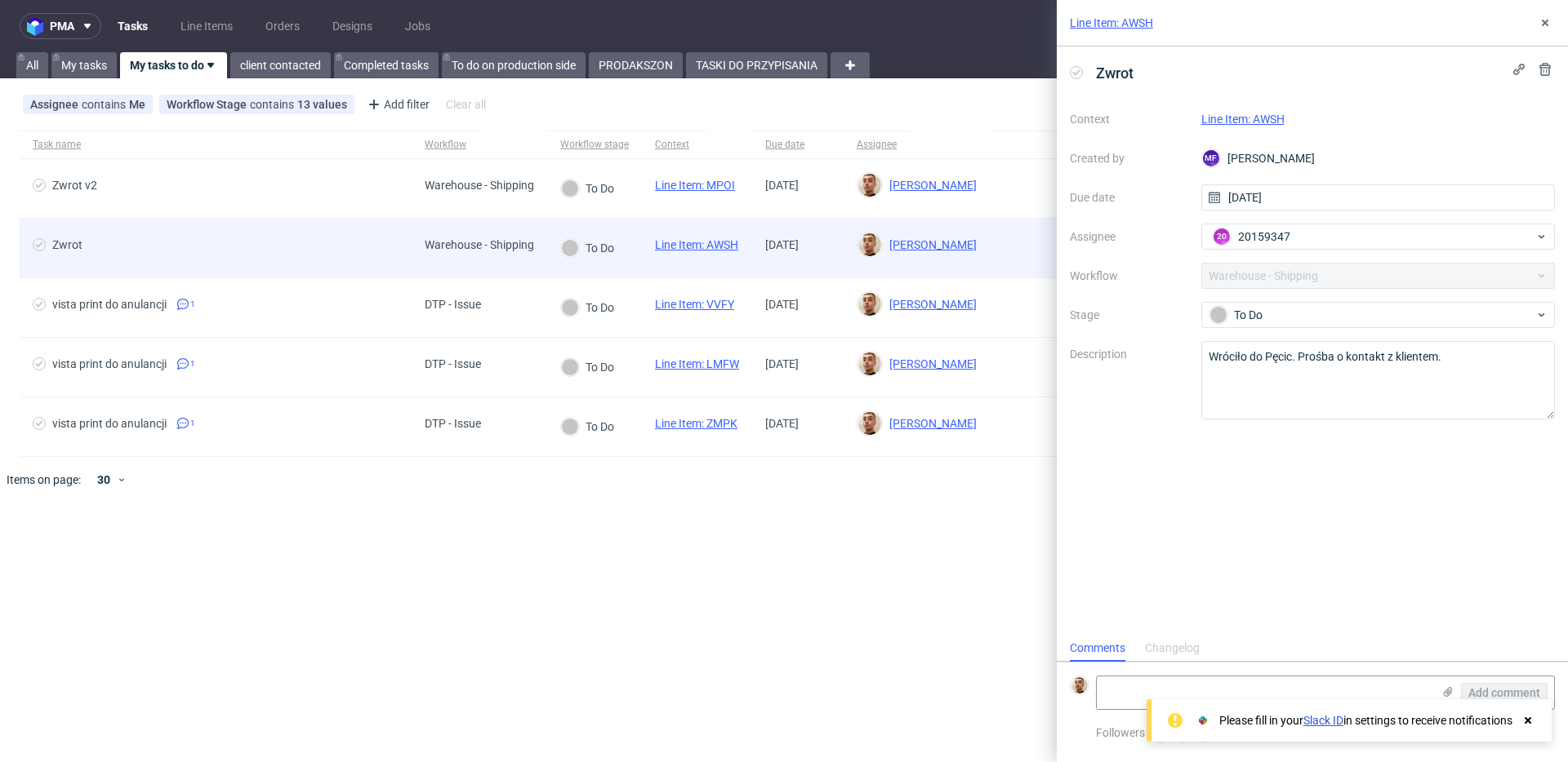
scroll to position [13, 0]
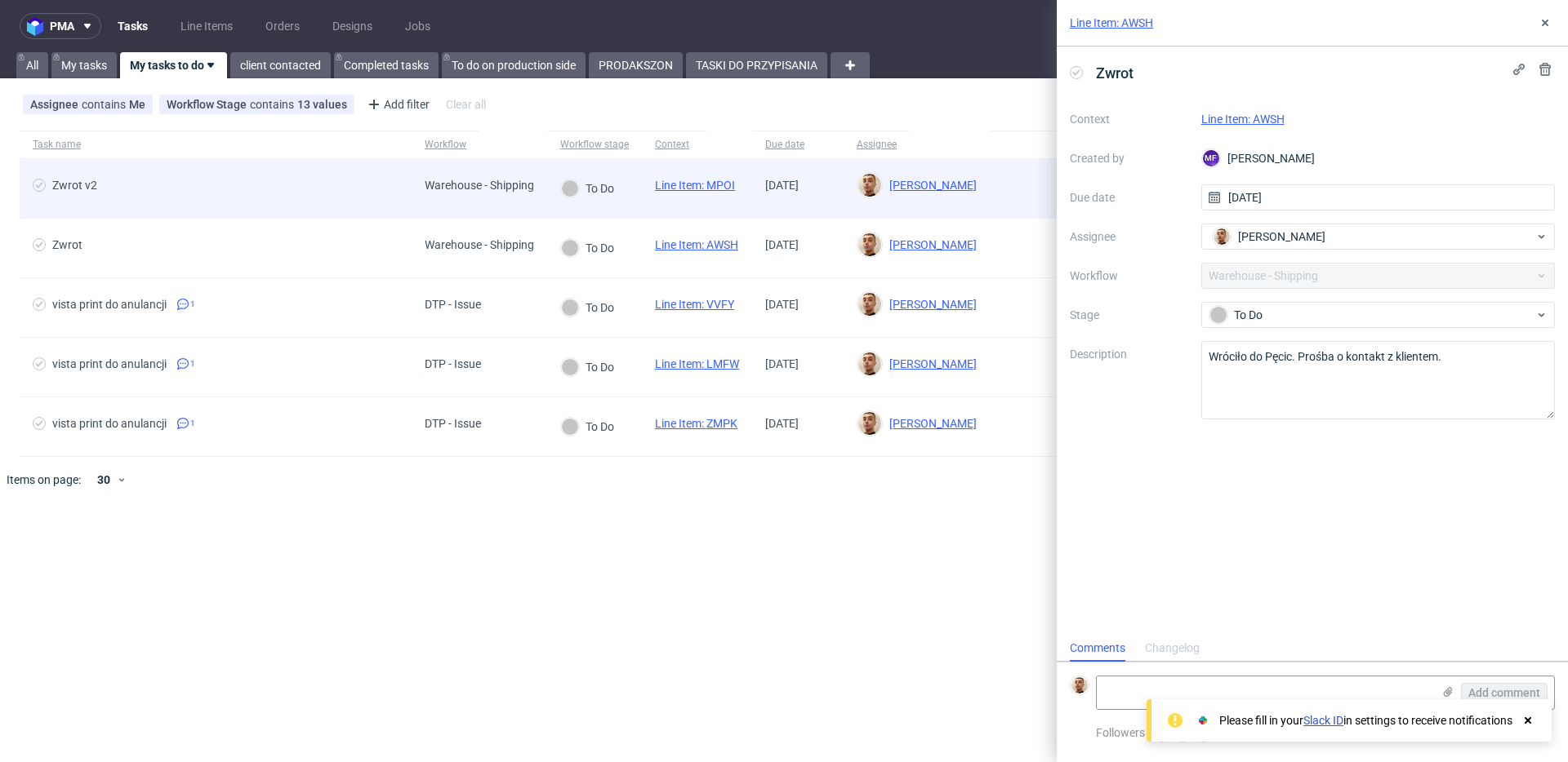
click at [217, 193] on span "Zwrot v2" at bounding box center [215, 188] width 366 height 20
